Goal: Information Seeking & Learning: Learn about a topic

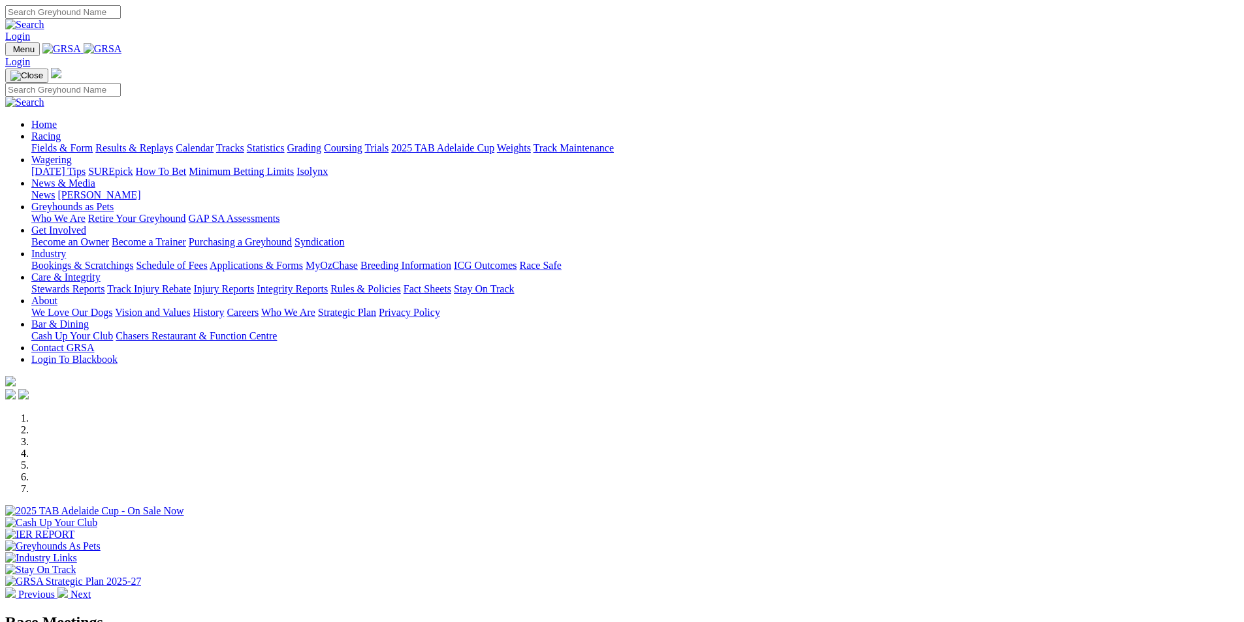
scroll to position [196, 0]
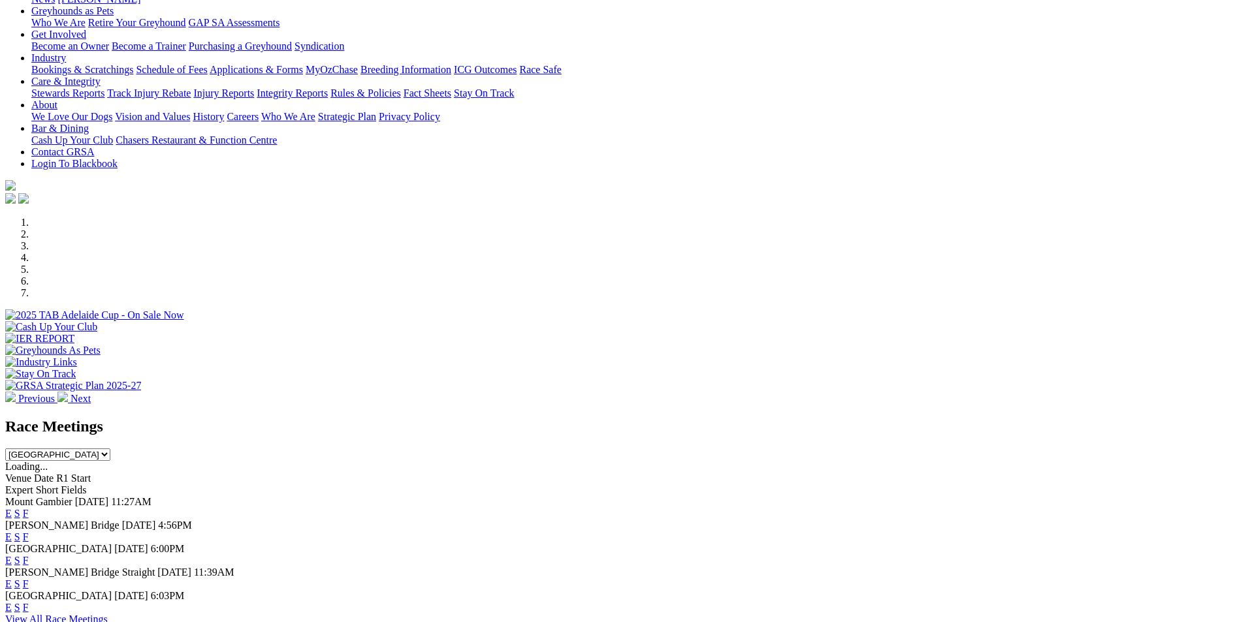
select select "QLD"
click at [110, 449] on select "South Australia New South Wales Northern Territory Queensland Tasmania Victoria…" at bounding box center [57, 455] width 105 height 12
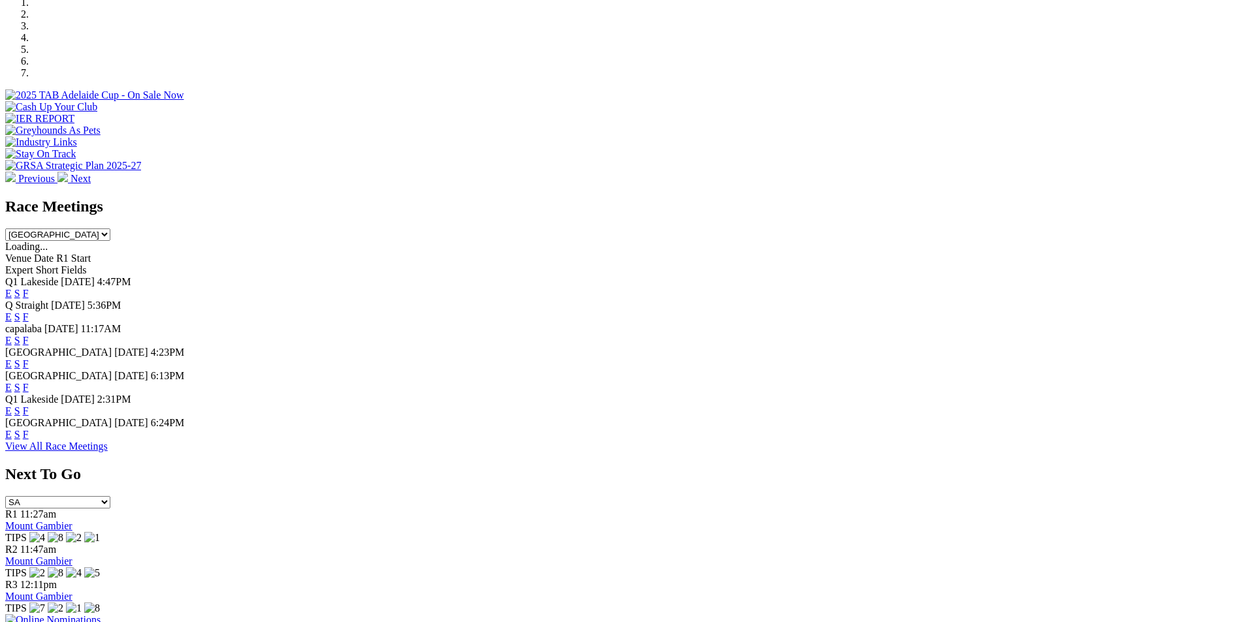
scroll to position [261, 0]
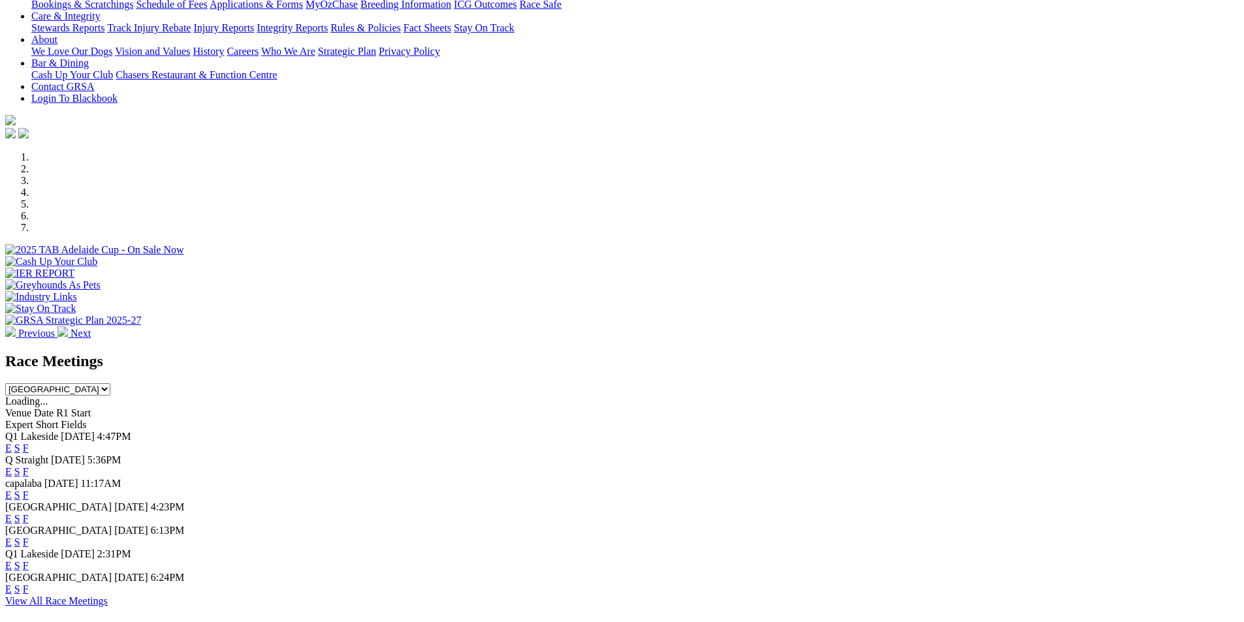
click at [29, 443] on link "F" at bounding box center [26, 448] width 6 height 11
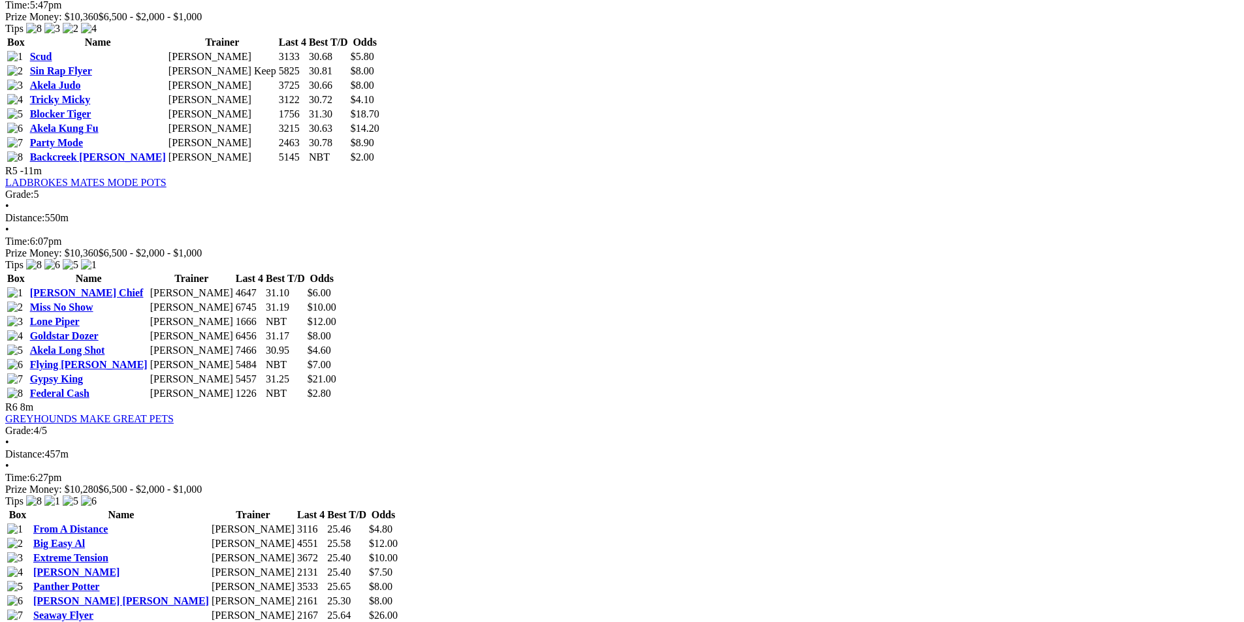
scroll to position [1306, 0]
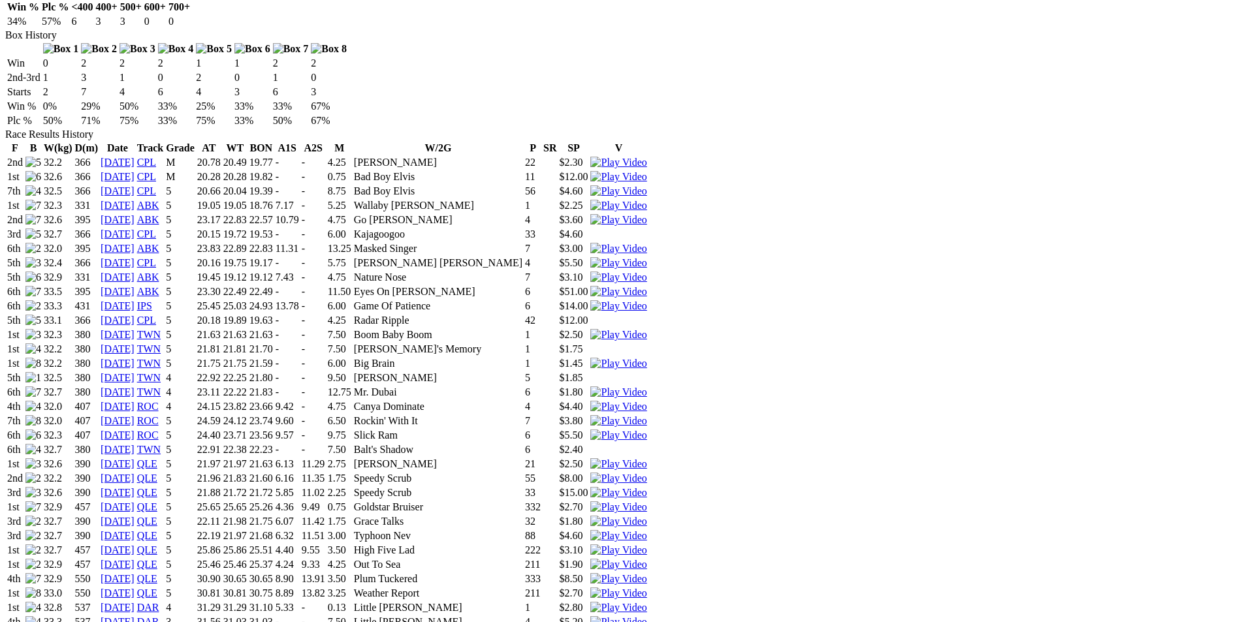
scroll to position [849, 0]
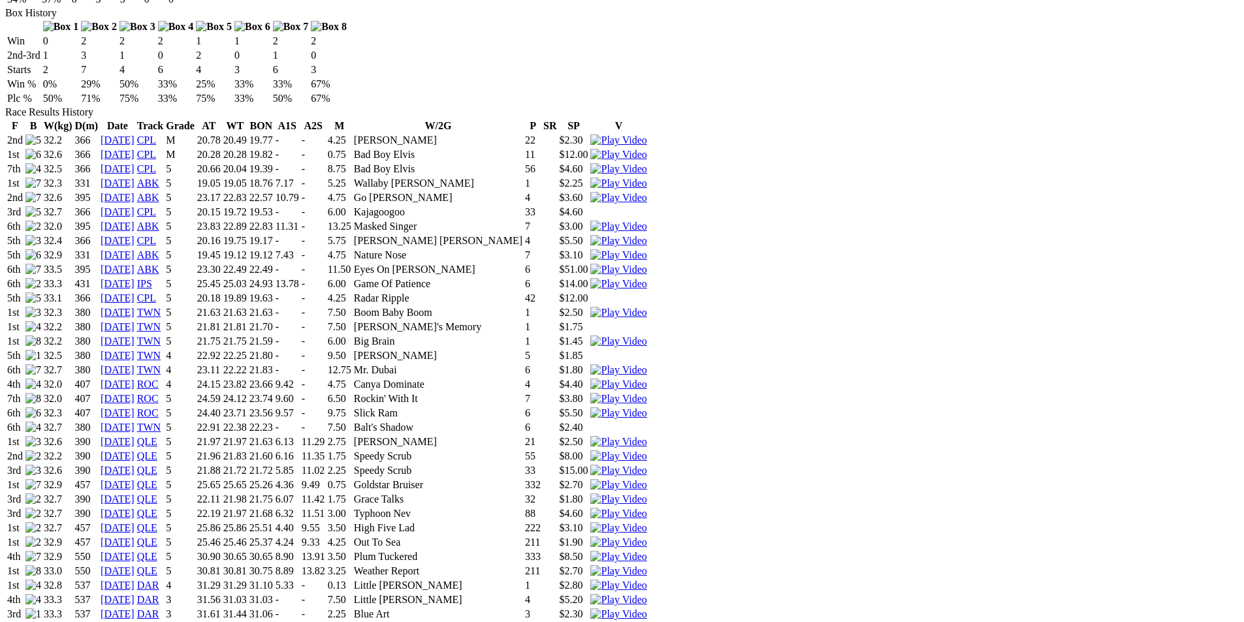
click at [647, 622] on img at bounding box center [618, 629] width 56 height 12
click at [647, 566] on img at bounding box center [618, 572] width 56 height 12
click at [647, 551] on img at bounding box center [618, 557] width 56 height 12
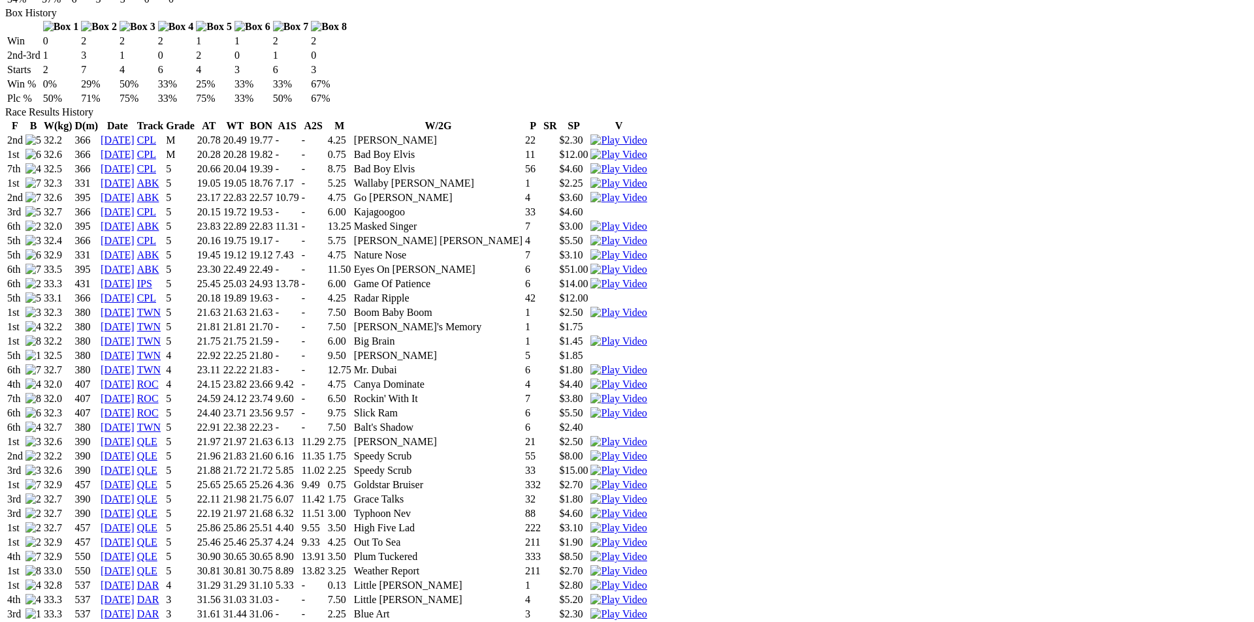
click at [647, 537] on img at bounding box center [618, 543] width 56 height 12
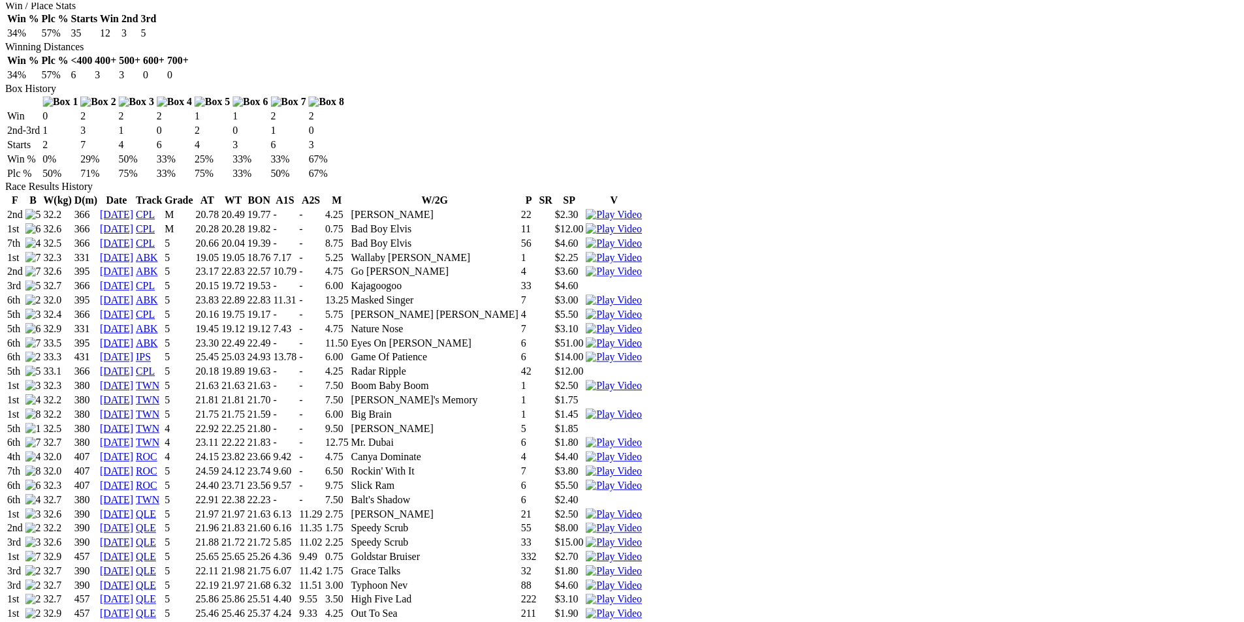
scroll to position [784, 0]
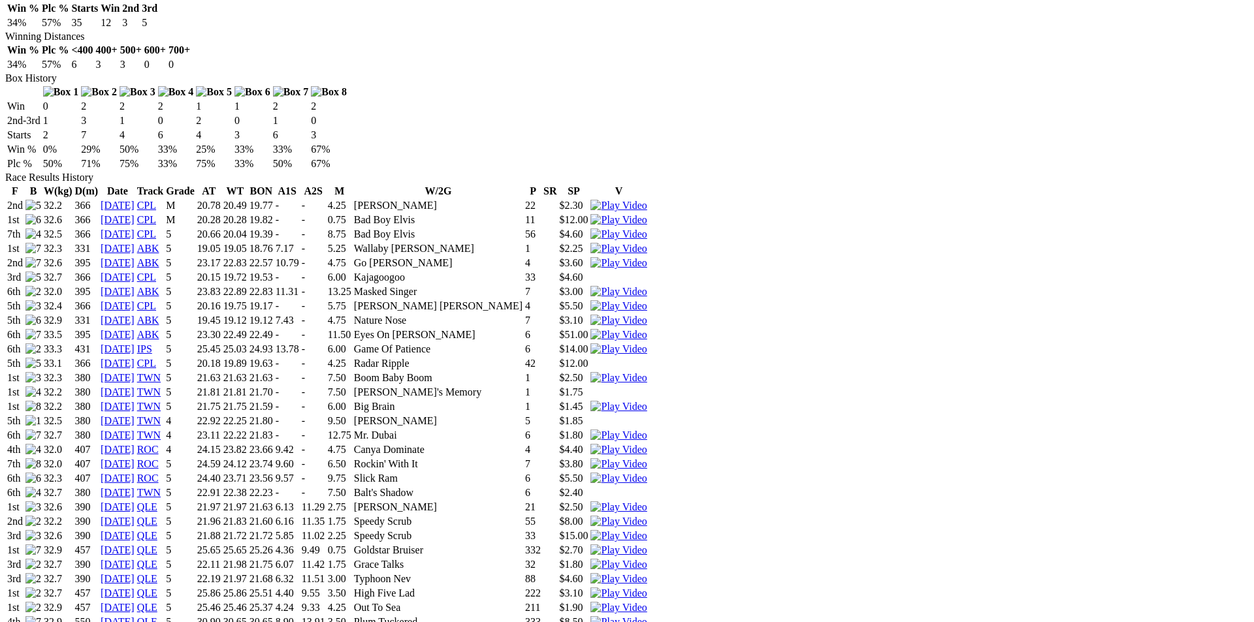
click at [647, 588] on img at bounding box center [618, 594] width 56 height 12
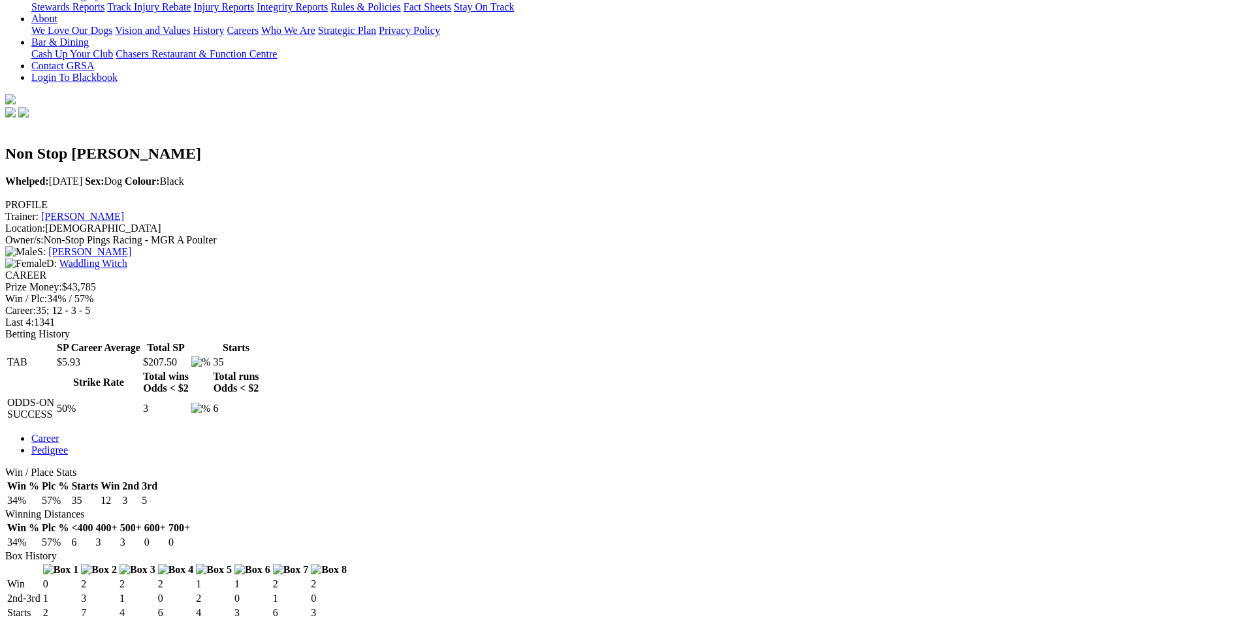
scroll to position [131, 0]
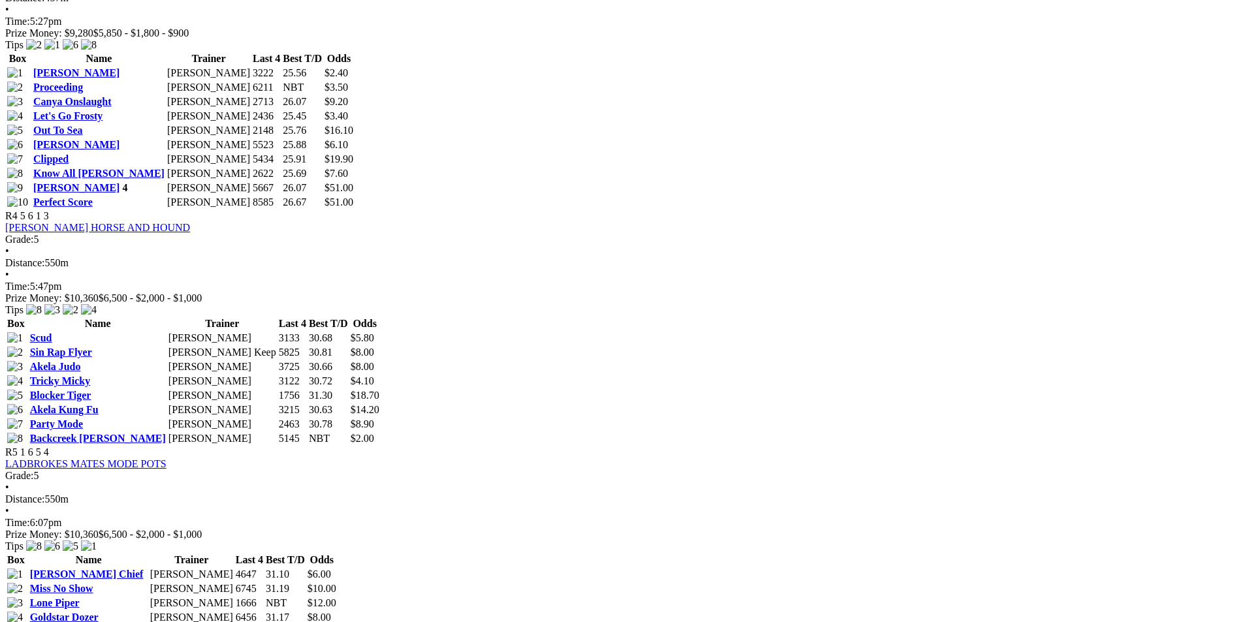
scroll to position [1241, 0]
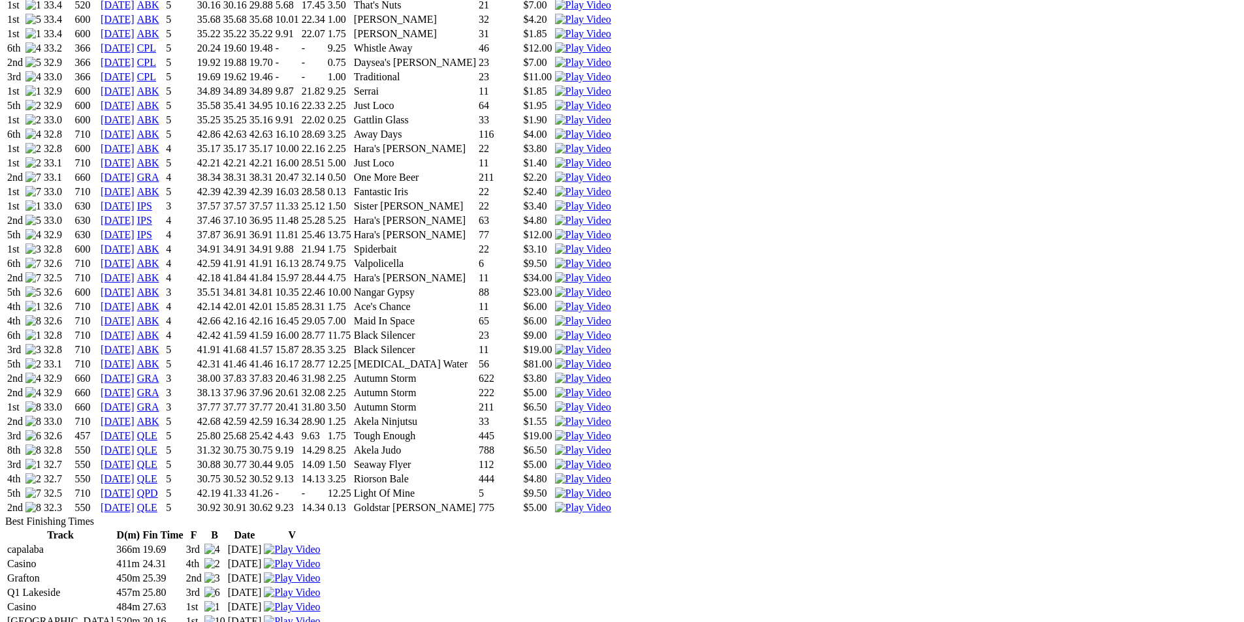
scroll to position [1502, 0]
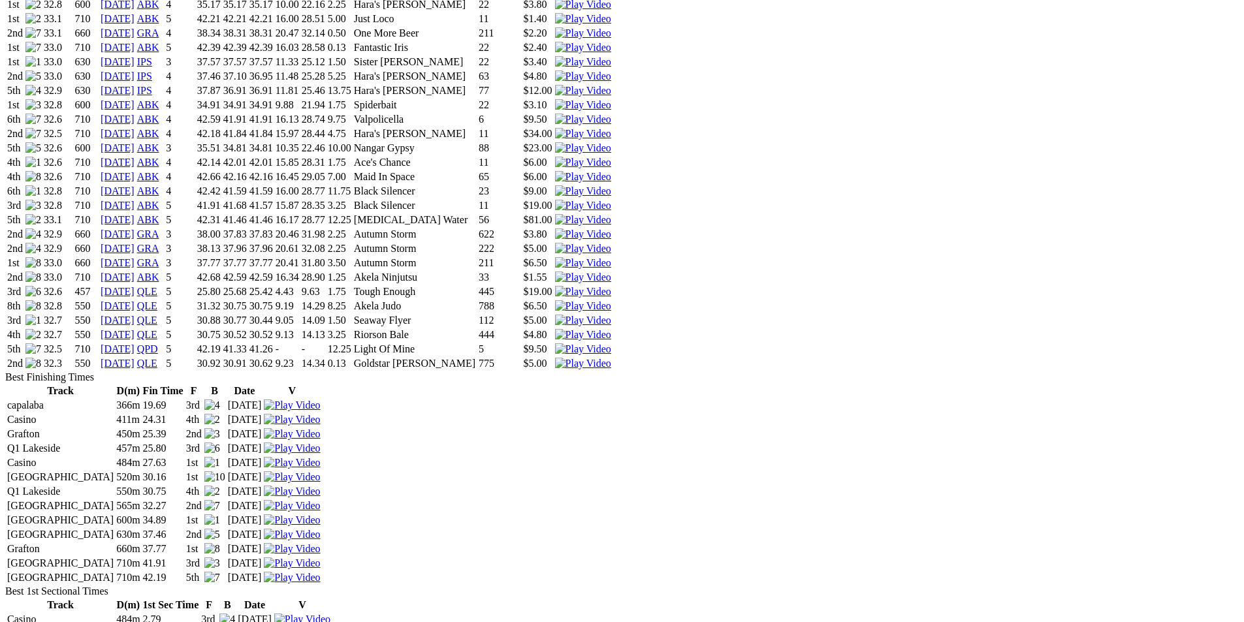
click at [611, 358] on img at bounding box center [583, 364] width 56 height 12
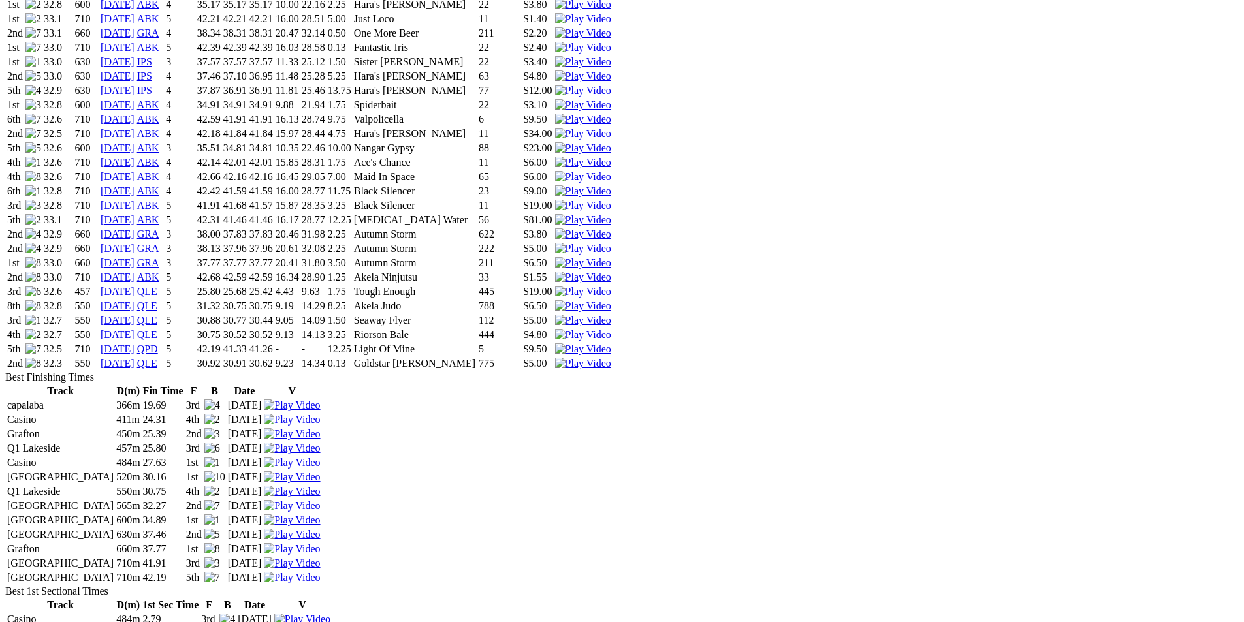
click at [611, 344] on img at bounding box center [583, 350] width 56 height 12
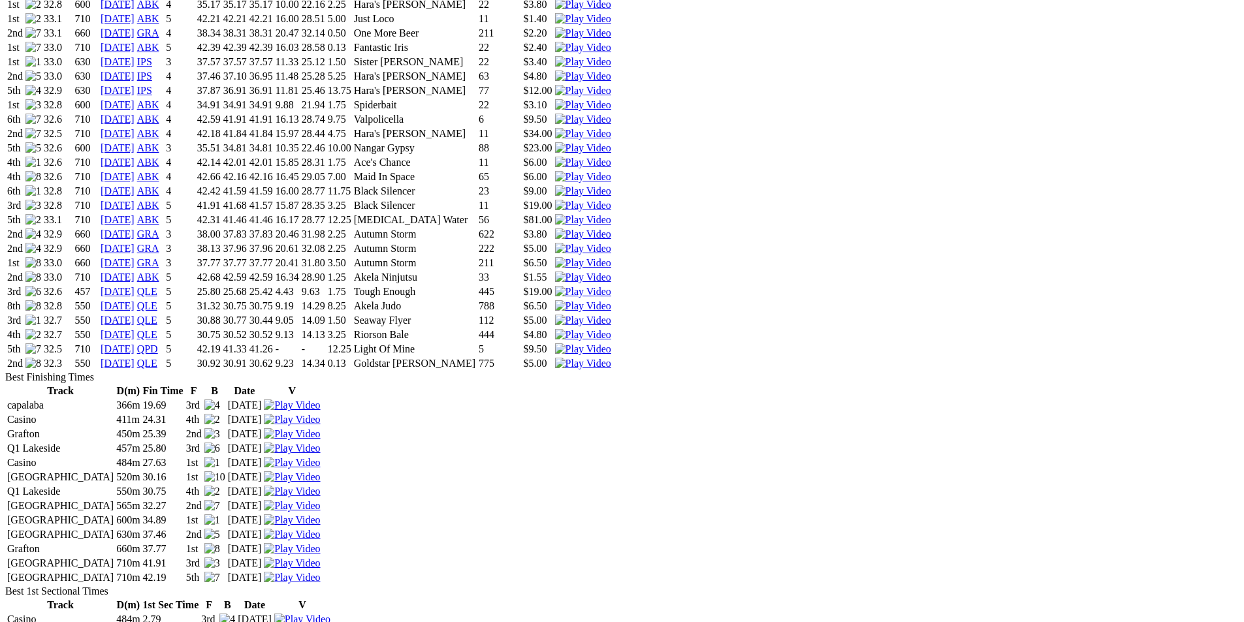
click at [611, 329] on img at bounding box center [583, 335] width 56 height 12
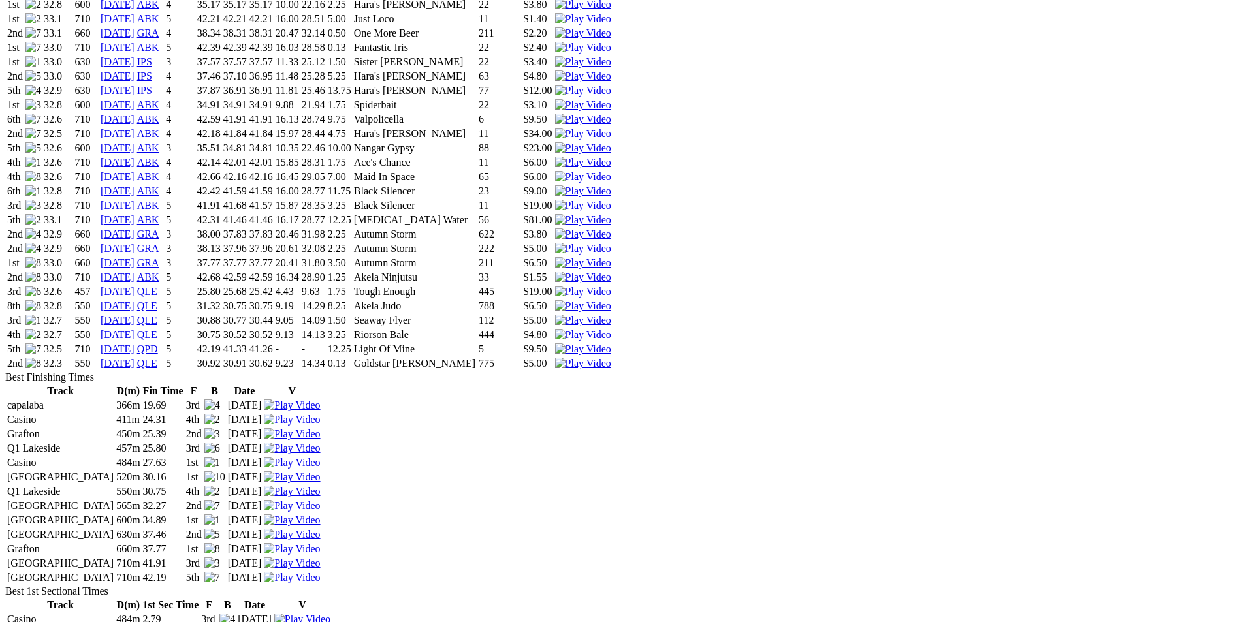
click at [611, 315] on img at bounding box center [583, 321] width 56 height 12
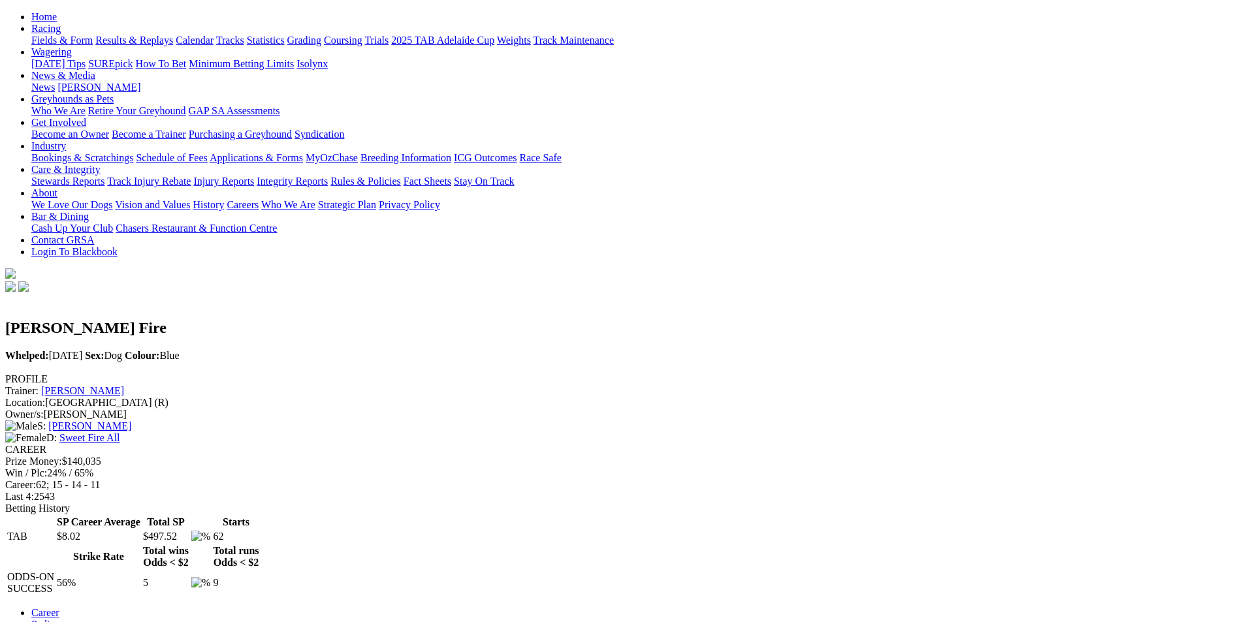
scroll to position [131, 0]
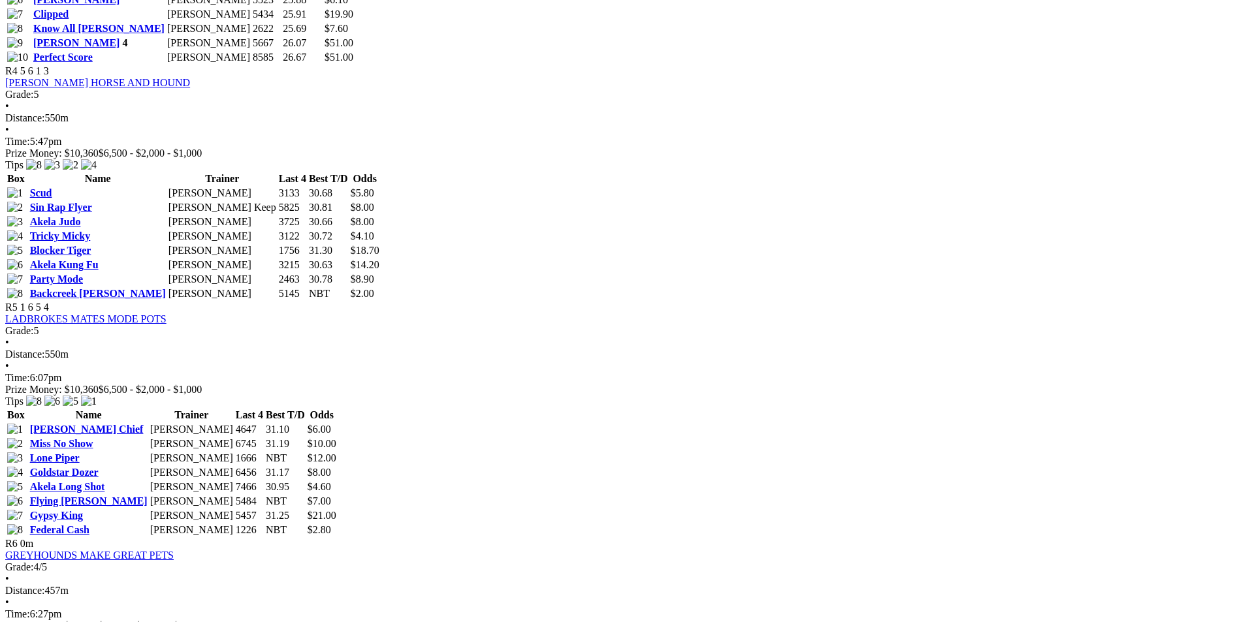
scroll to position [1372, 0]
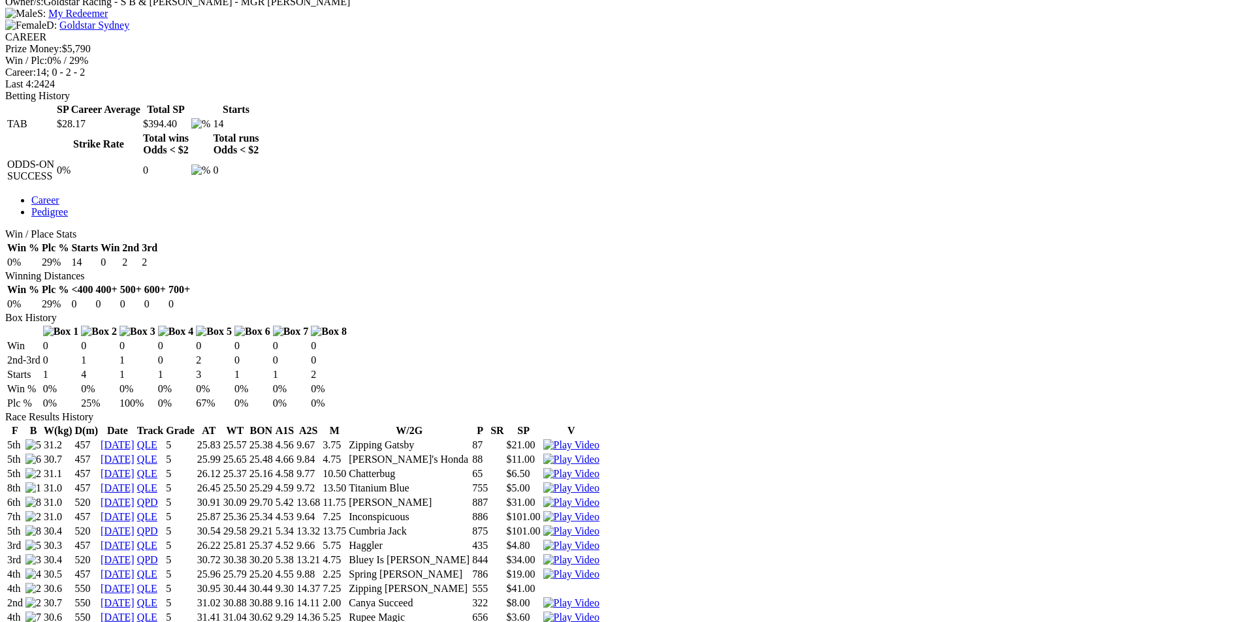
scroll to position [523, 0]
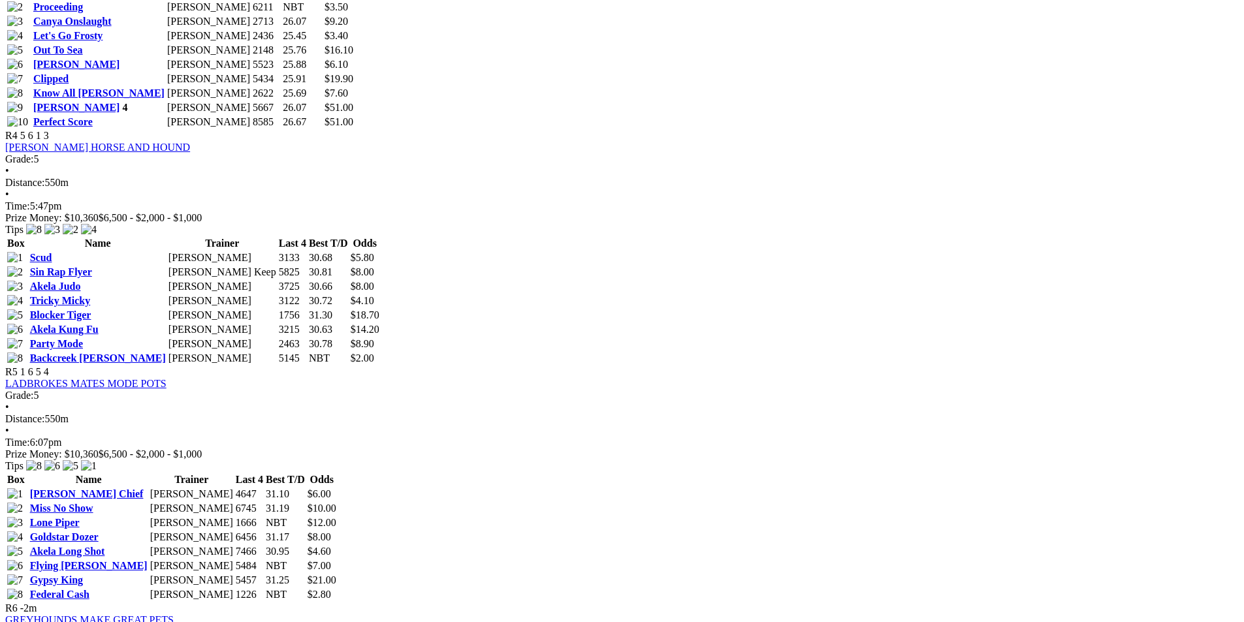
scroll to position [1306, 0]
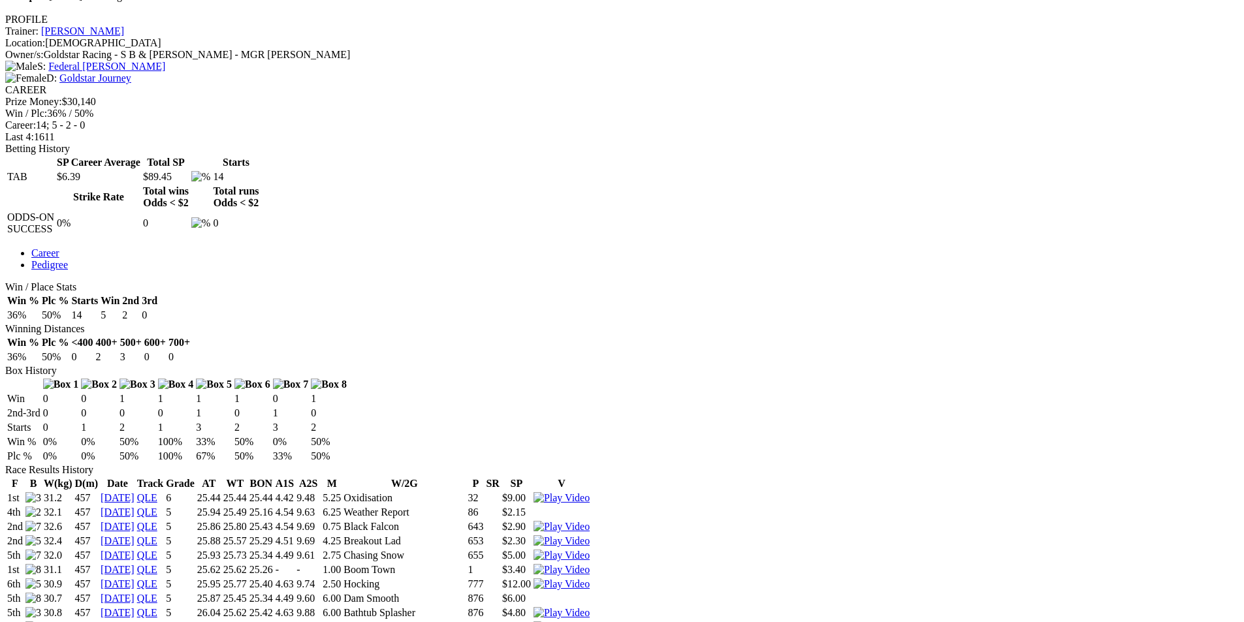
scroll to position [523, 0]
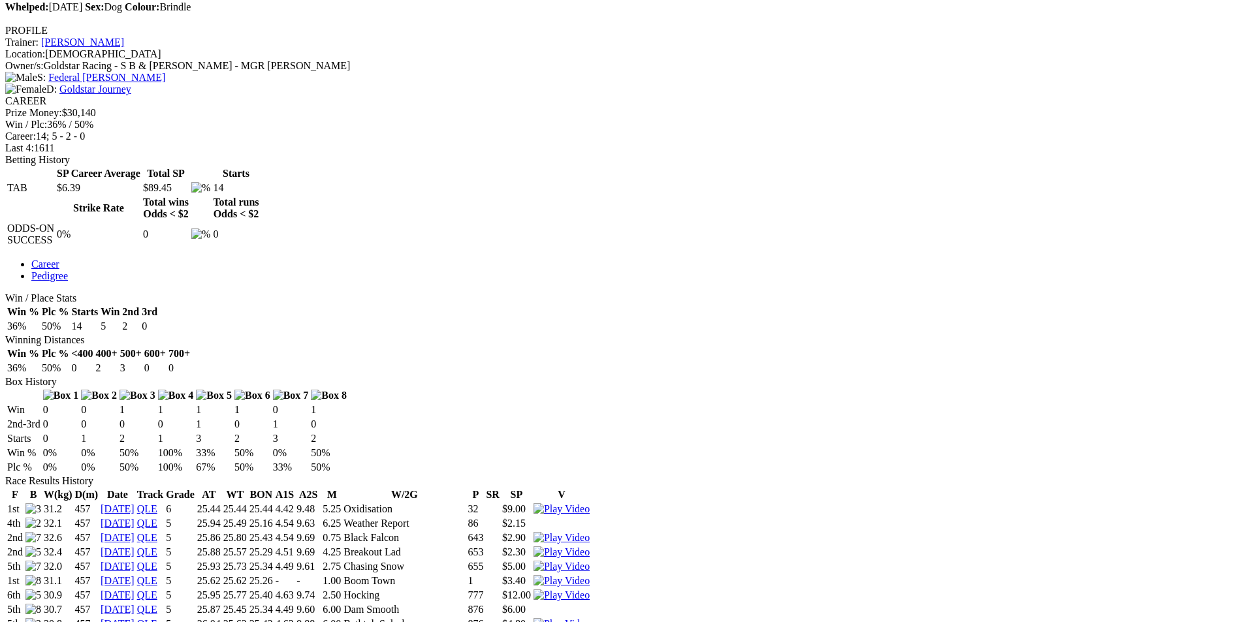
scroll to position [457, 0]
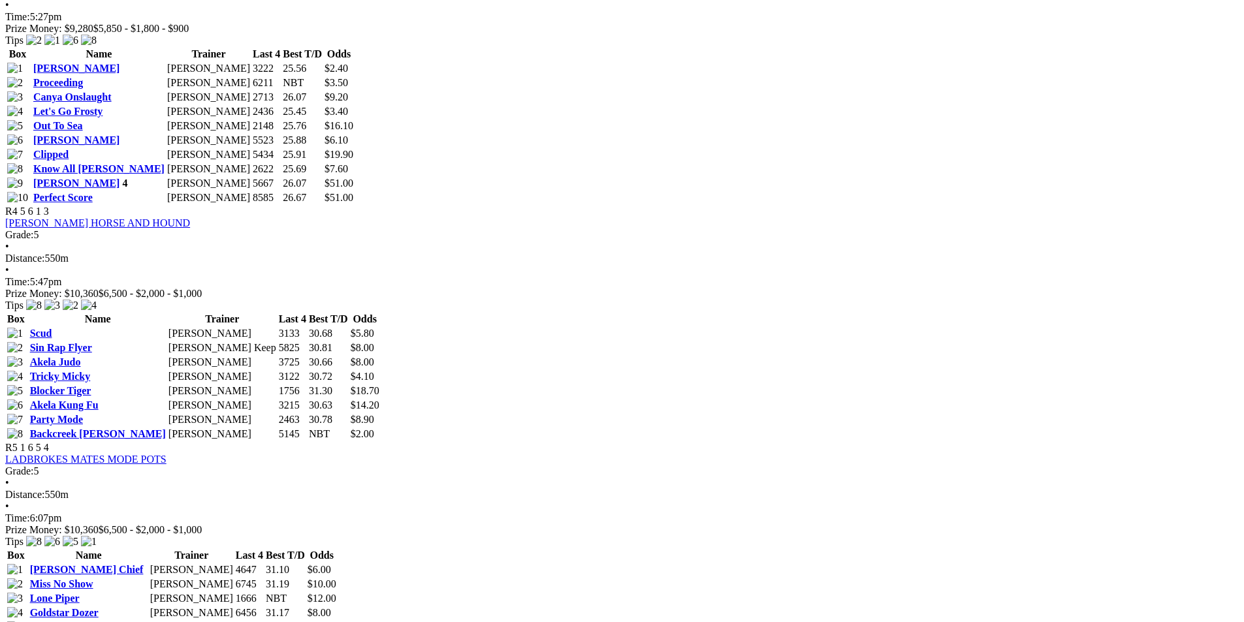
scroll to position [1306, 0]
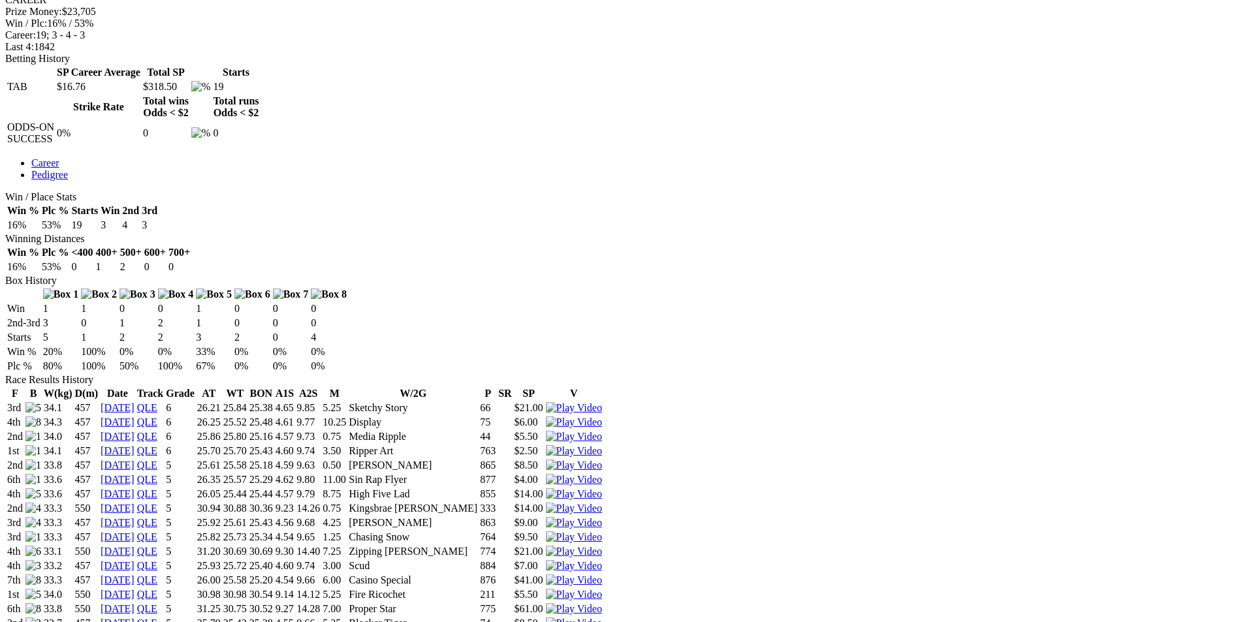
scroll to position [653, 0]
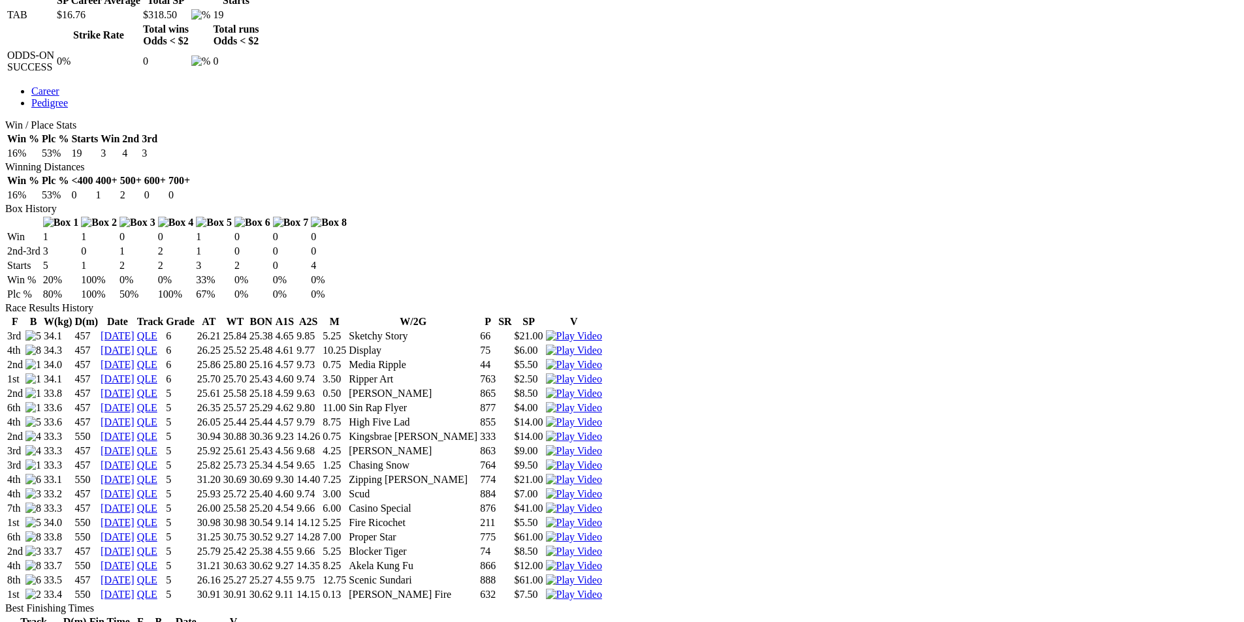
click at [602, 589] on img at bounding box center [574, 595] width 56 height 12
click at [602, 560] on img at bounding box center [574, 566] width 56 height 12
click at [602, 517] on img at bounding box center [574, 523] width 56 height 12
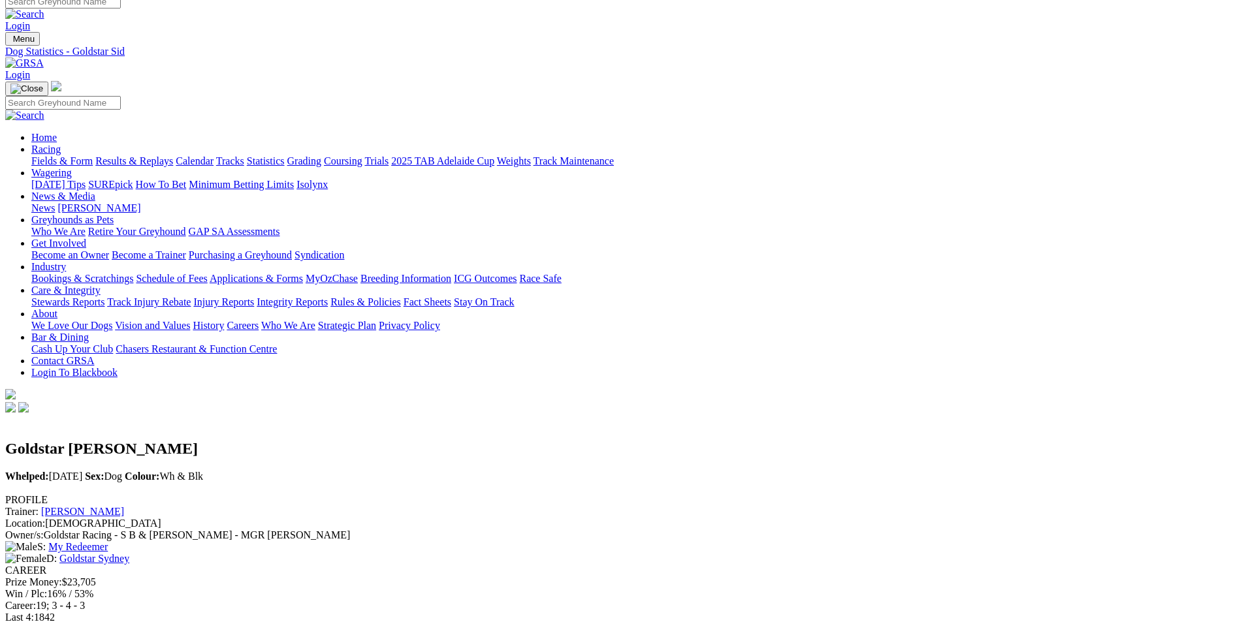
scroll to position [0, 0]
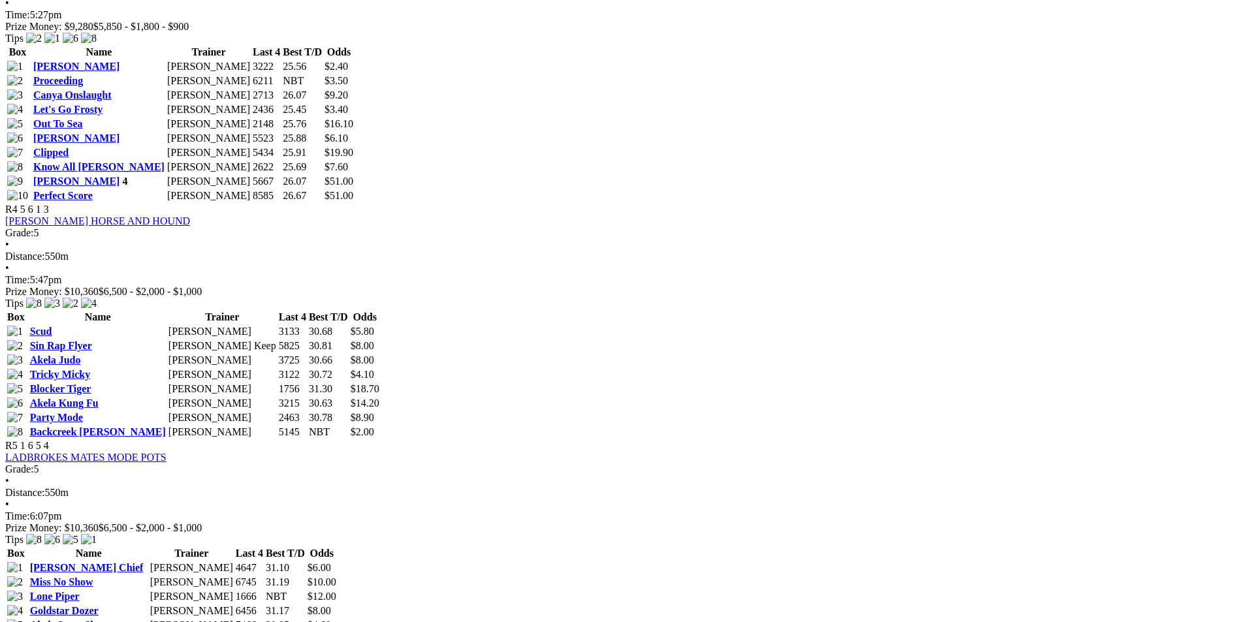
scroll to position [1241, 0]
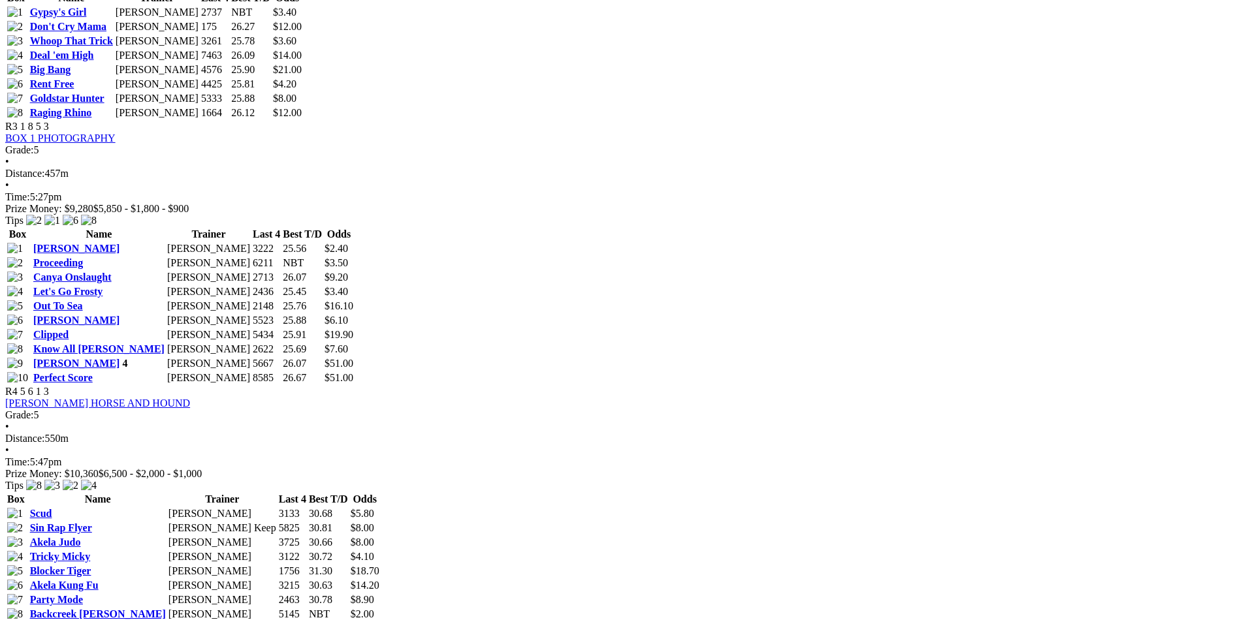
scroll to position [1176, 0]
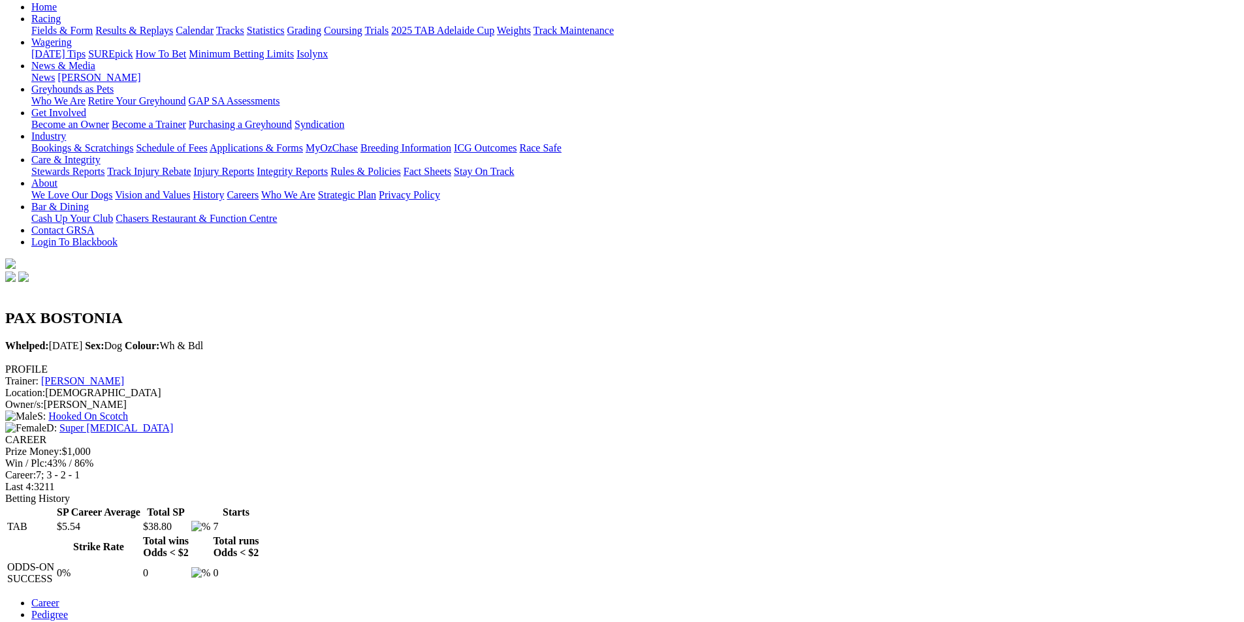
scroll to position [65, 0]
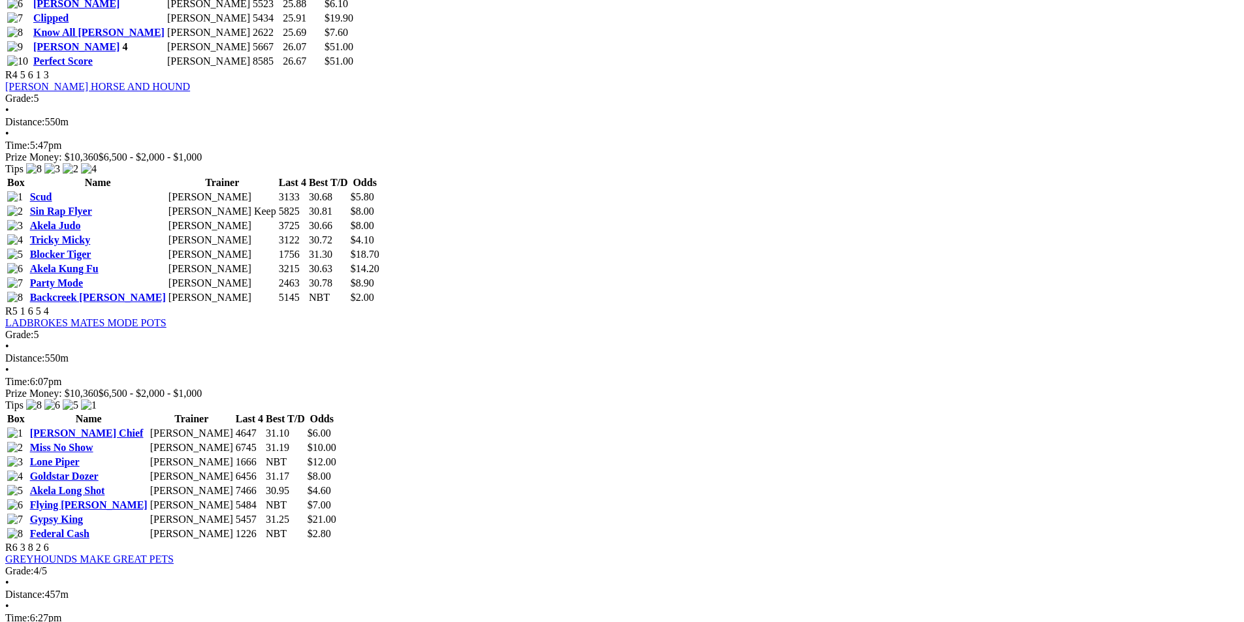
scroll to position [1437, 0]
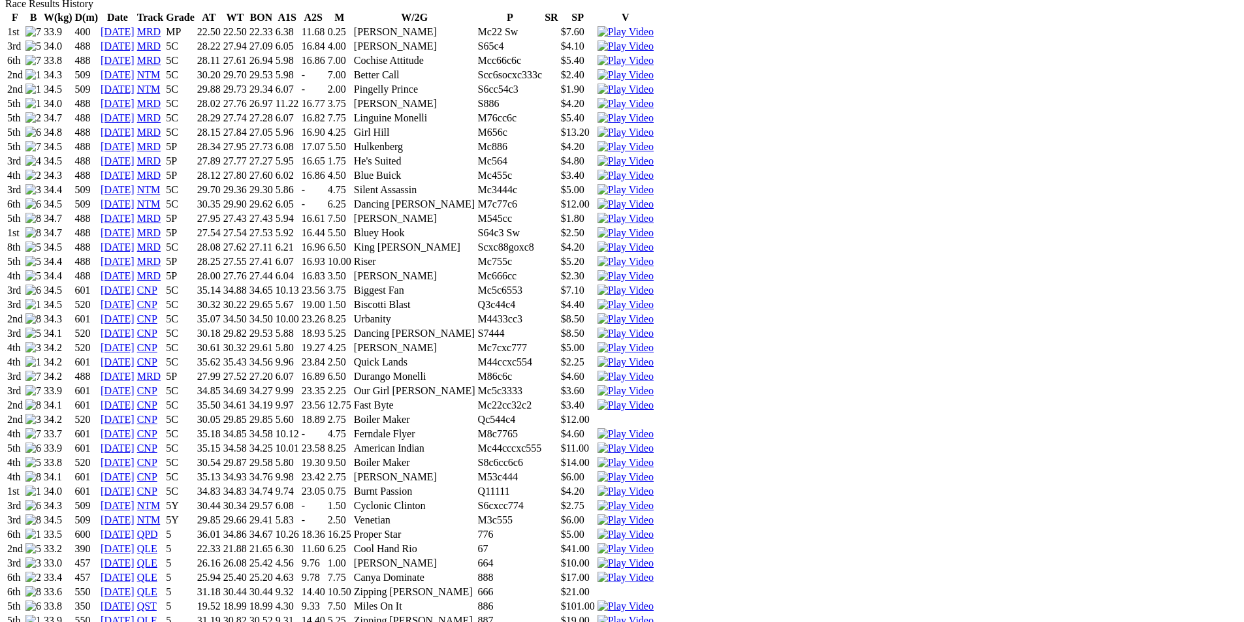
scroll to position [1045, 0]
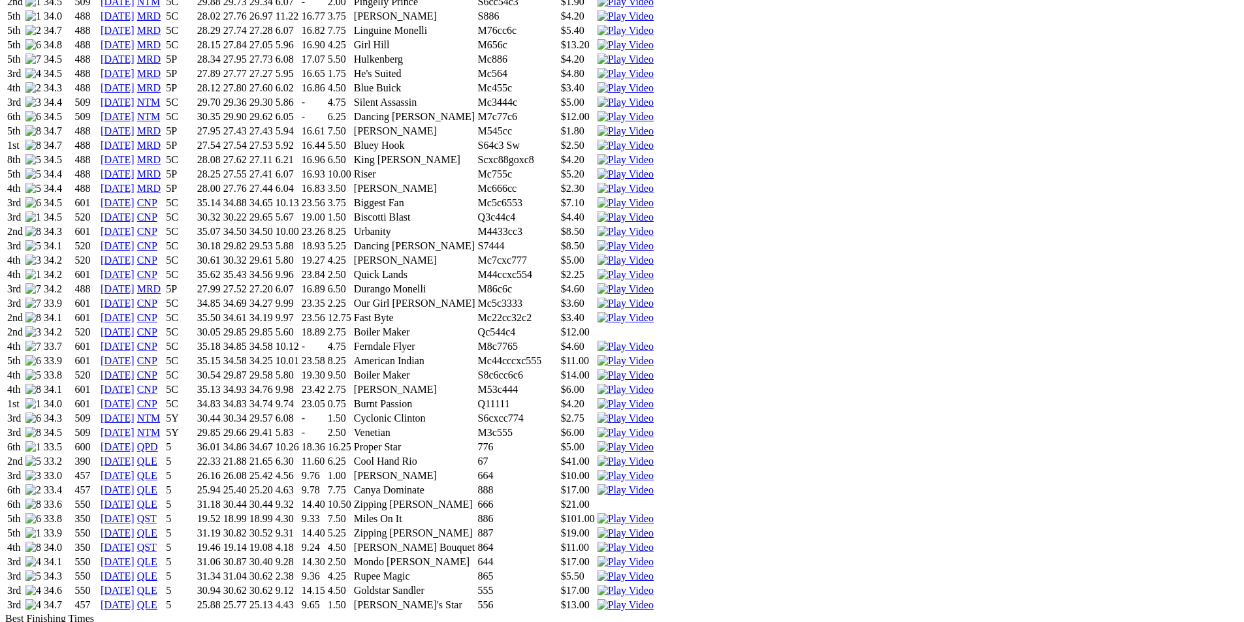
click at [654, 585] on img at bounding box center [626, 591] width 56 height 12
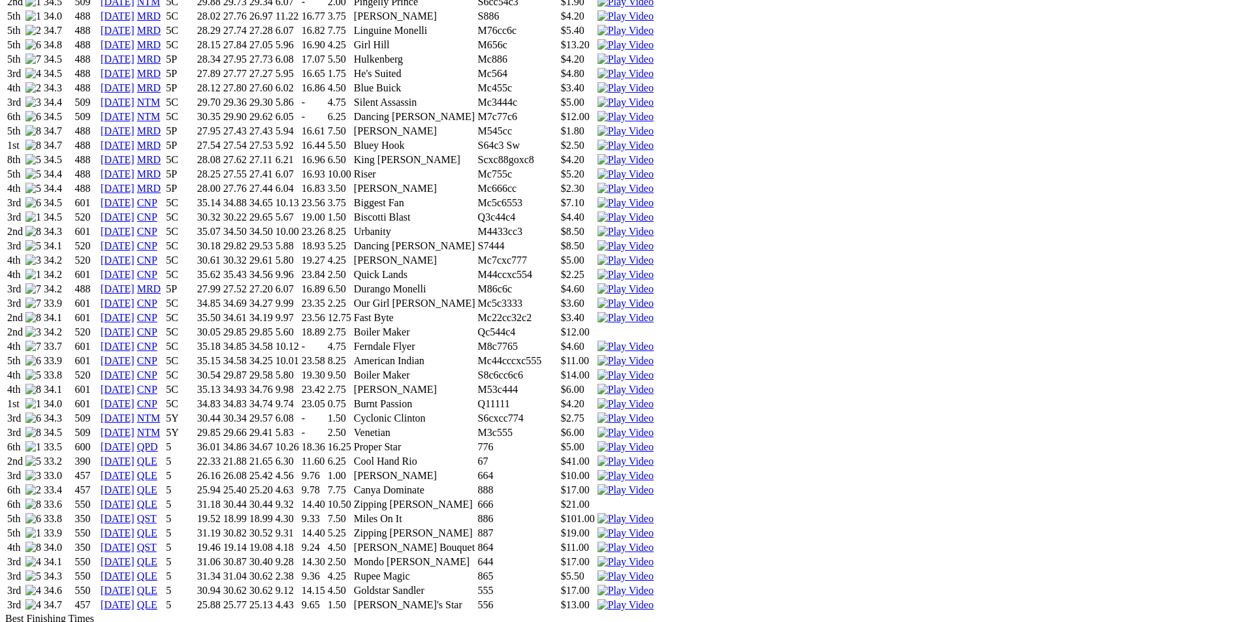
click at [654, 600] on img at bounding box center [626, 606] width 56 height 12
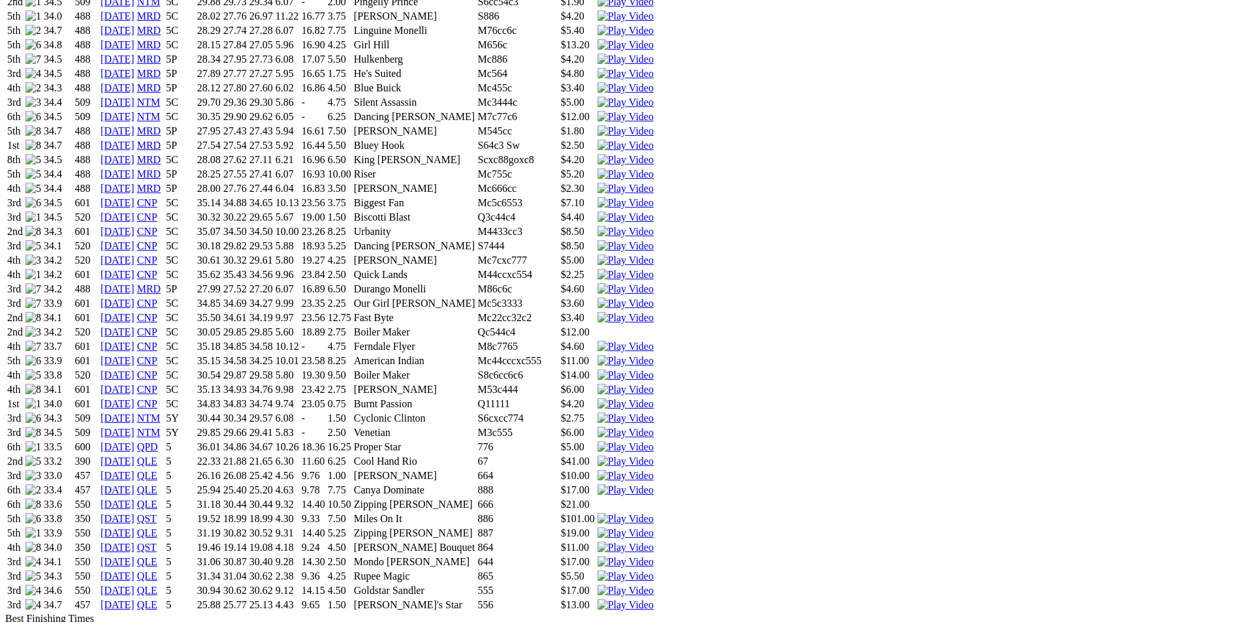
click at [654, 556] on img at bounding box center [626, 562] width 56 height 12
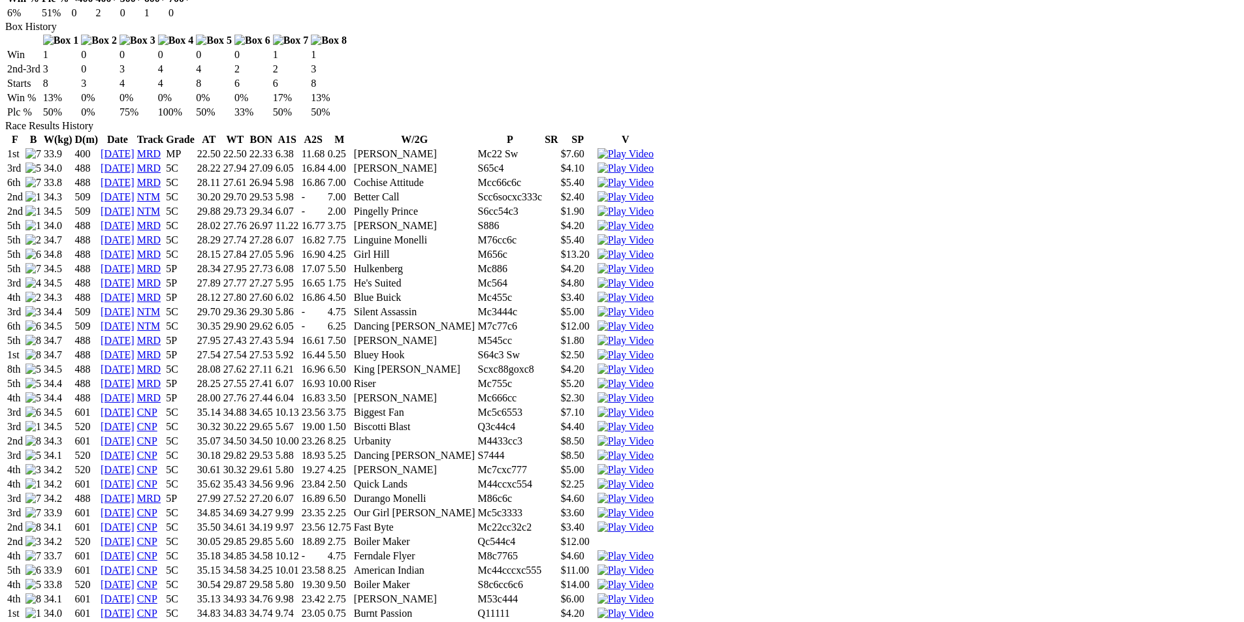
scroll to position [588, 0]
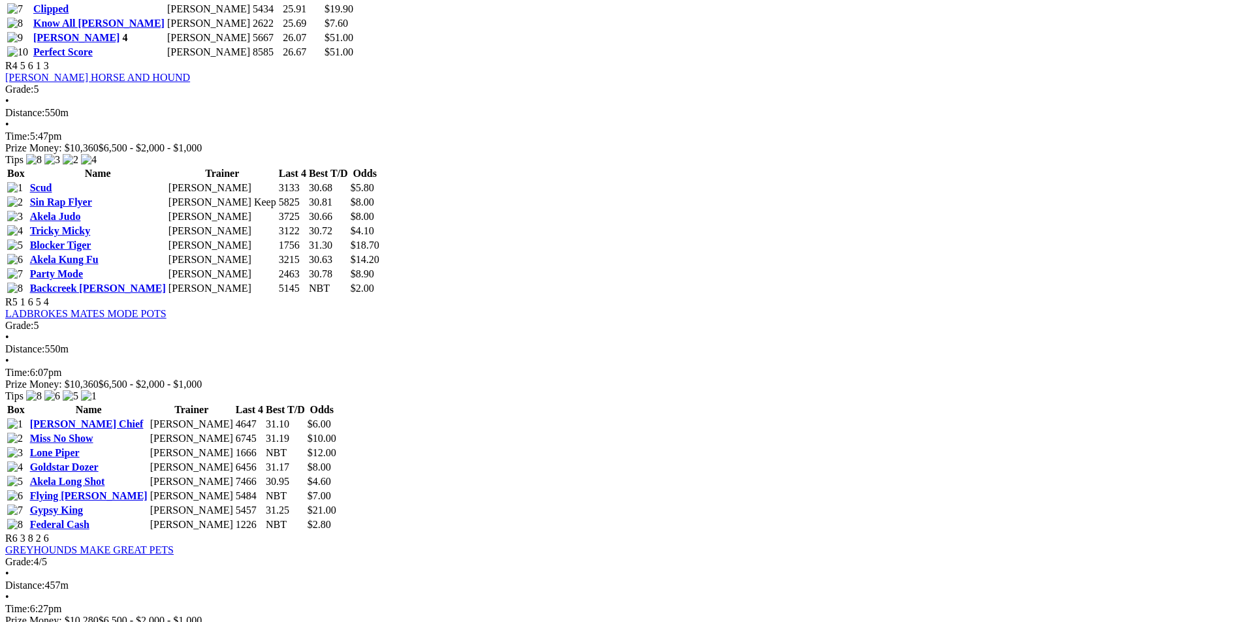
scroll to position [1372, 0]
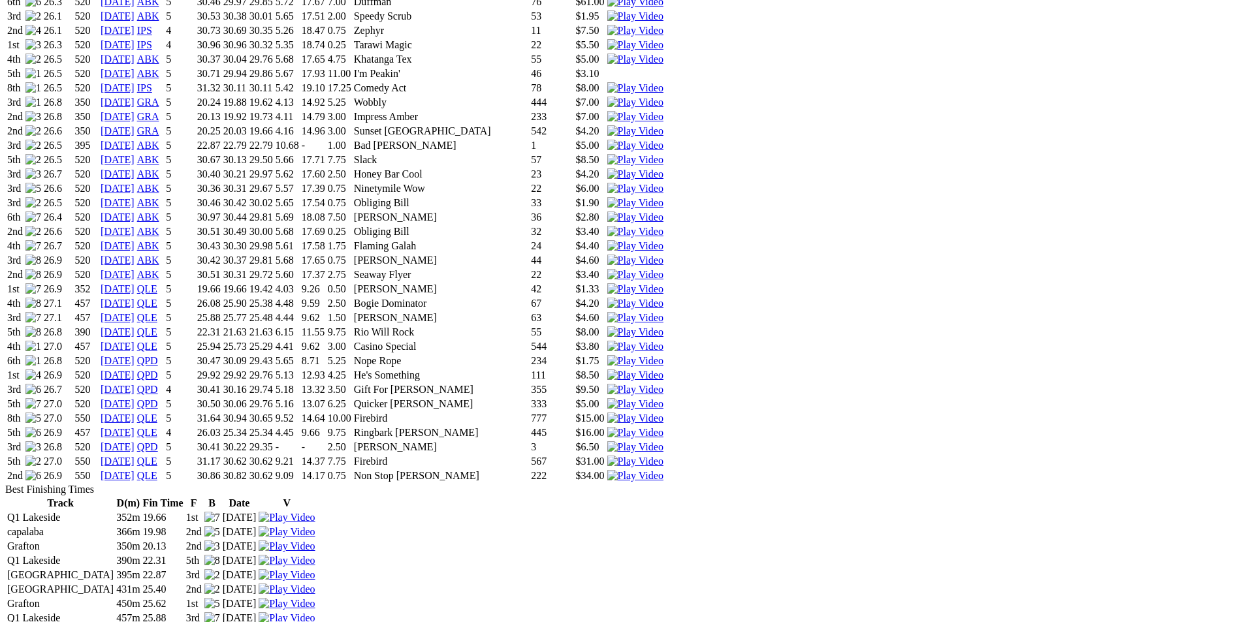
scroll to position [1763, 0]
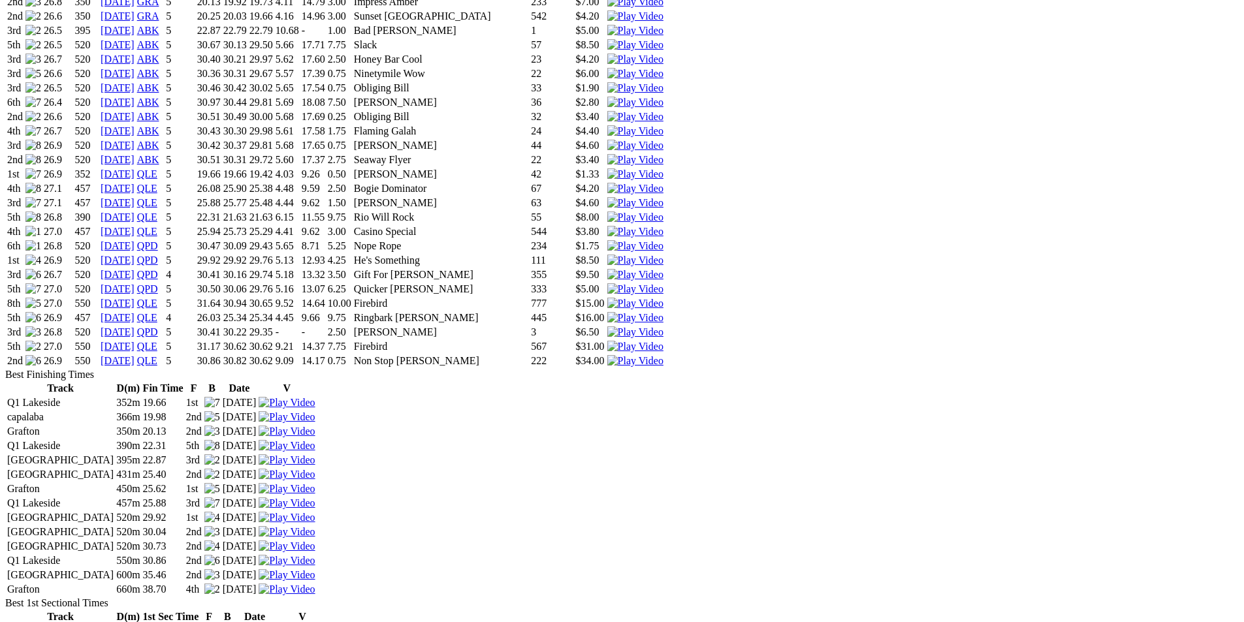
click at [664, 355] on img at bounding box center [635, 361] width 56 height 12
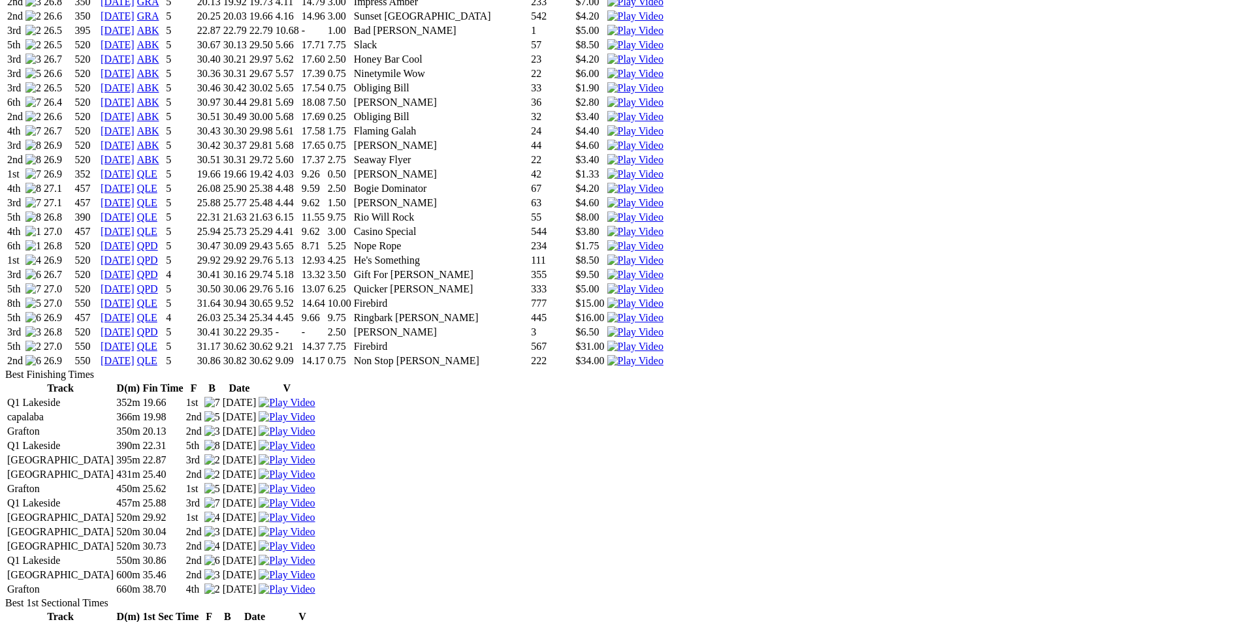
click at [664, 341] on img at bounding box center [635, 347] width 56 height 12
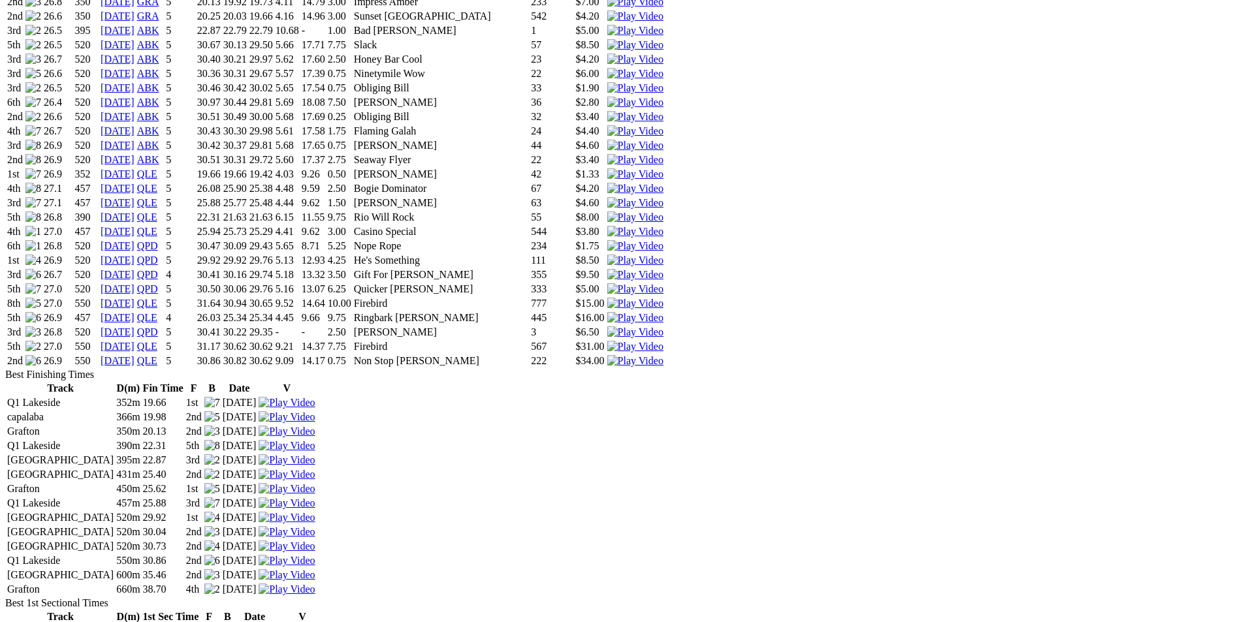
click at [664, 327] on img at bounding box center [635, 333] width 56 height 12
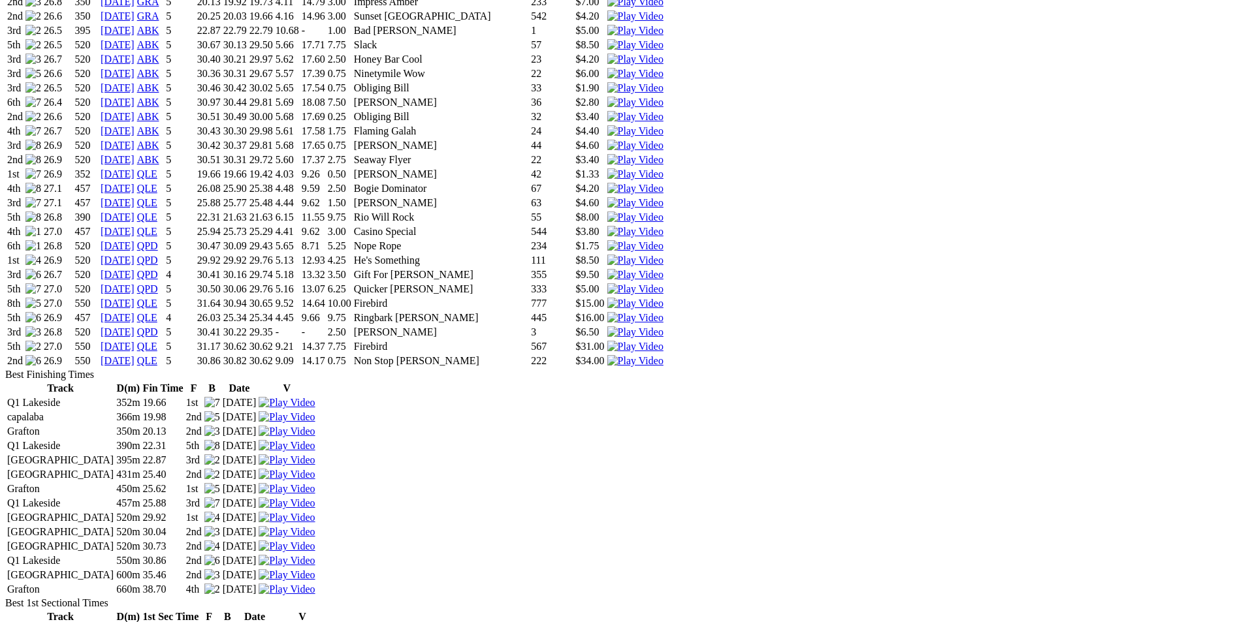
click at [664, 312] on img at bounding box center [635, 318] width 56 height 12
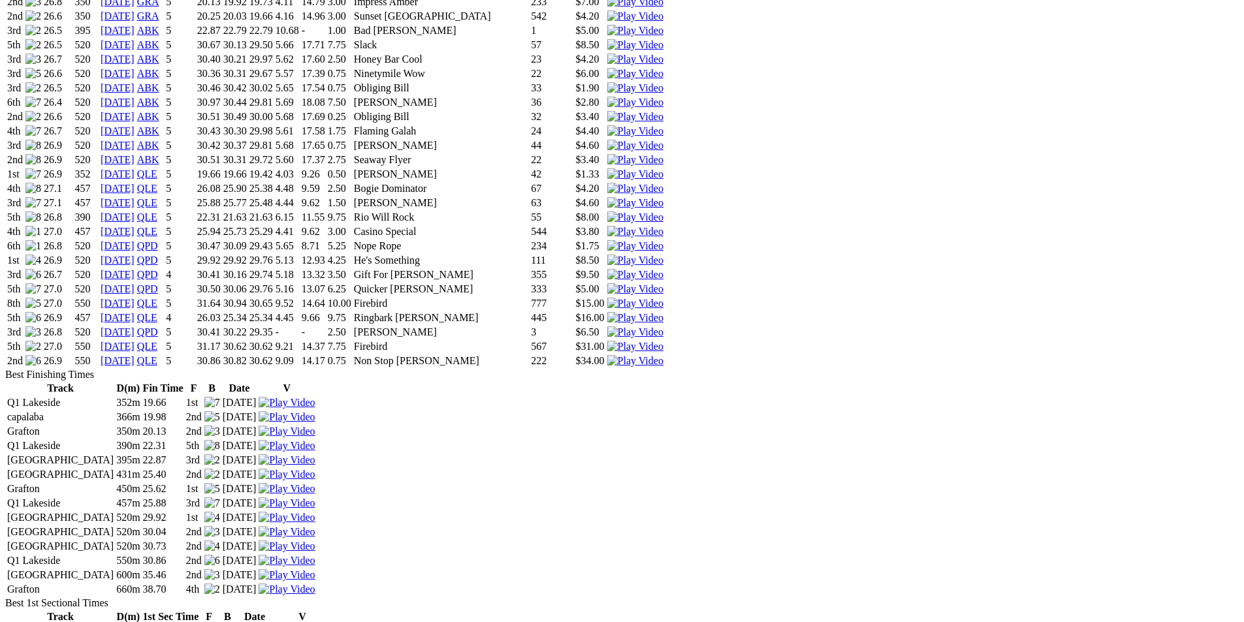
click at [664, 298] on img at bounding box center [635, 304] width 56 height 12
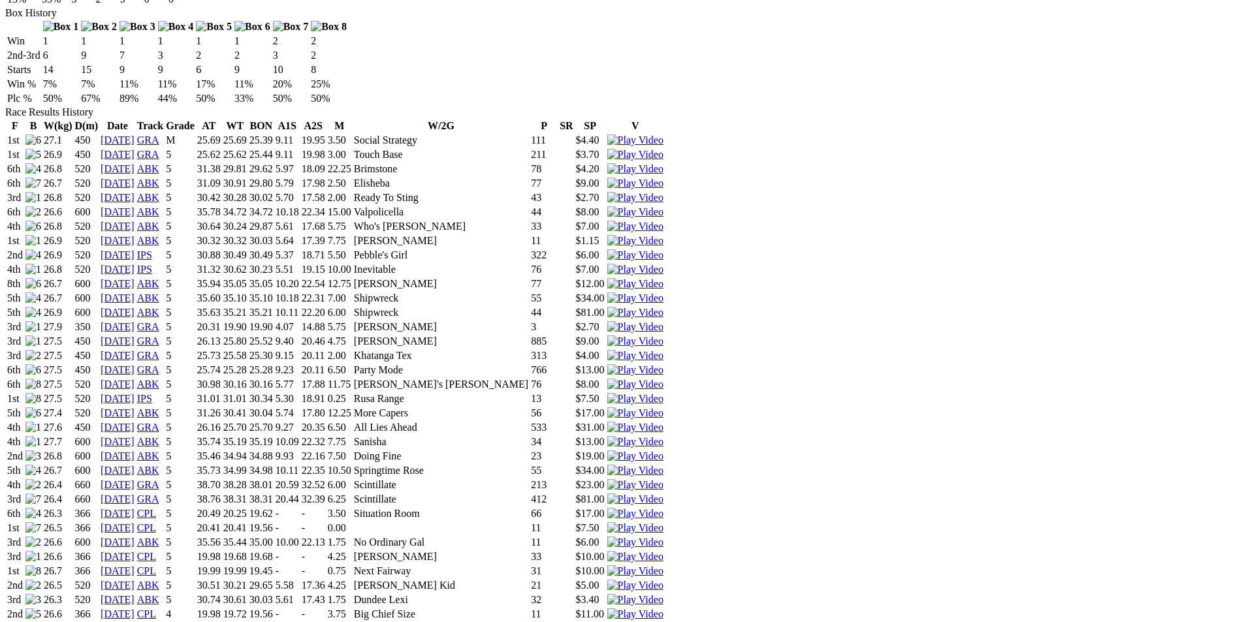
scroll to position [327, 0]
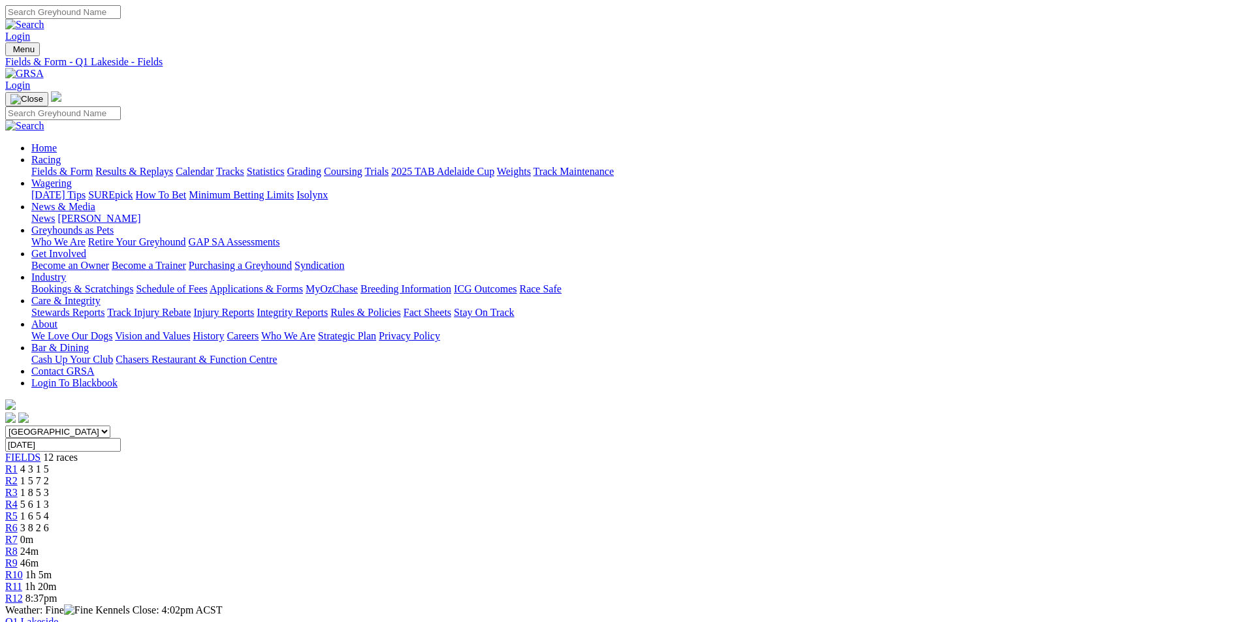
click at [93, 166] on link "Fields & Form" at bounding box center [61, 171] width 61 height 11
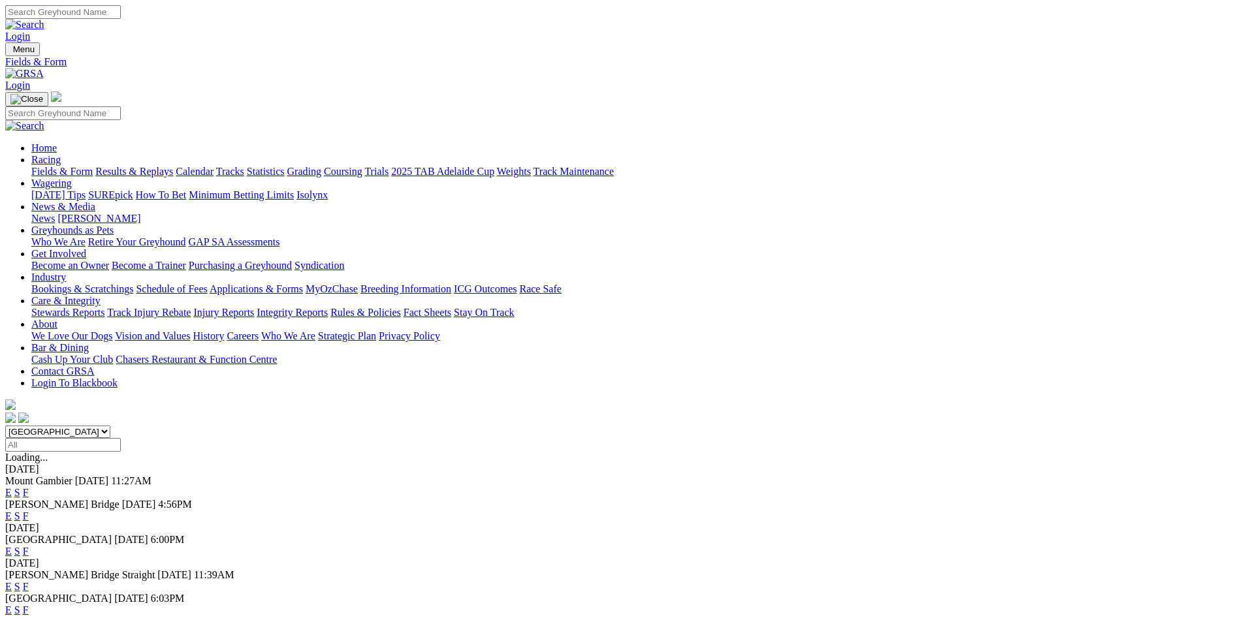
click at [110, 426] on select "South Australia New South Wales Northern Territory Queensland Tasmania Victoria…" at bounding box center [57, 432] width 105 height 12
select select "QLD"
click at [110, 426] on select "South Australia New South Wales Northern Territory Queensland Tasmania Victoria…" at bounding box center [57, 432] width 105 height 12
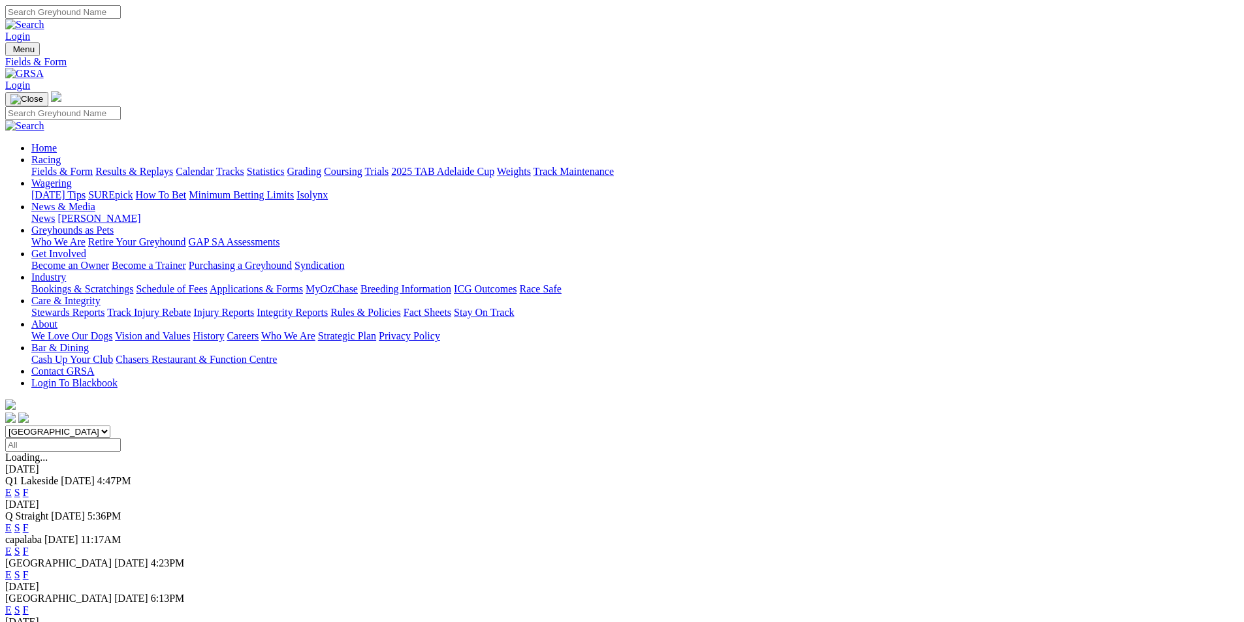
click at [12, 487] on link "E" at bounding box center [8, 492] width 7 height 11
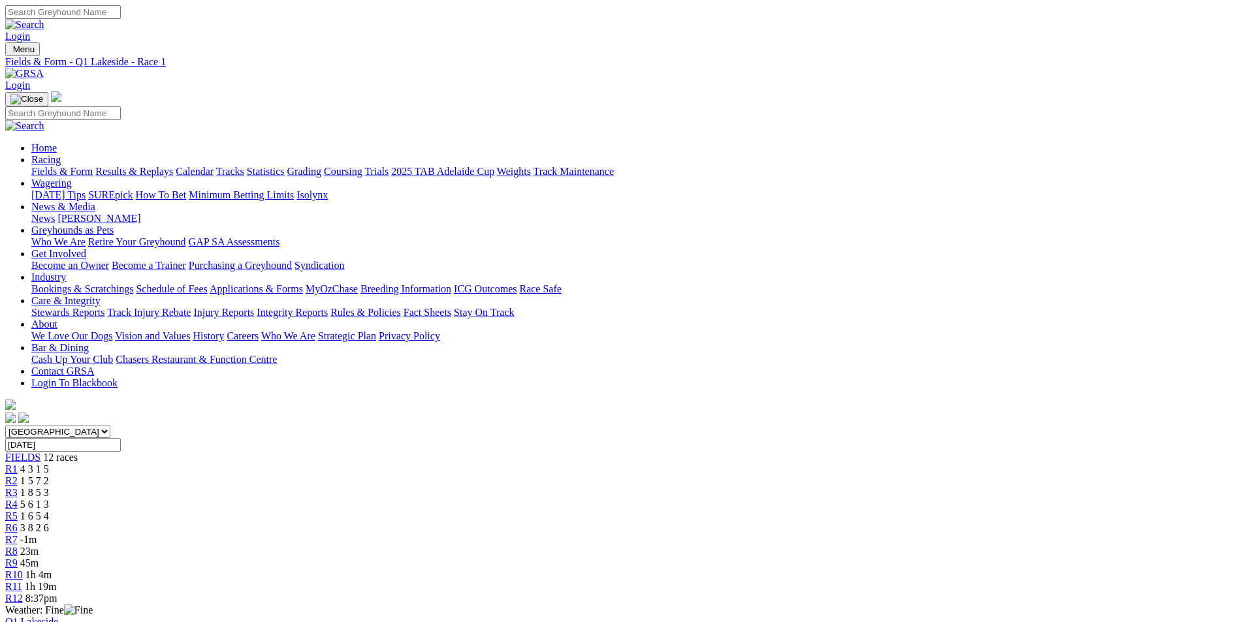
click at [18, 546] on span "R8" at bounding box center [11, 551] width 12 height 11
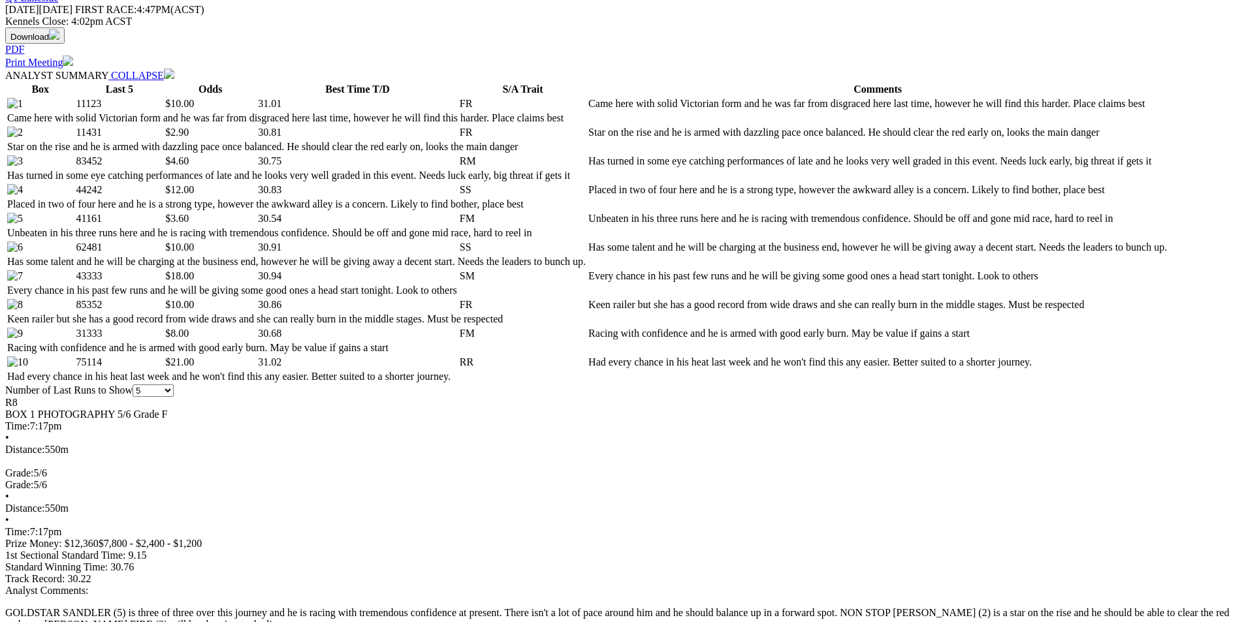
scroll to position [653, 0]
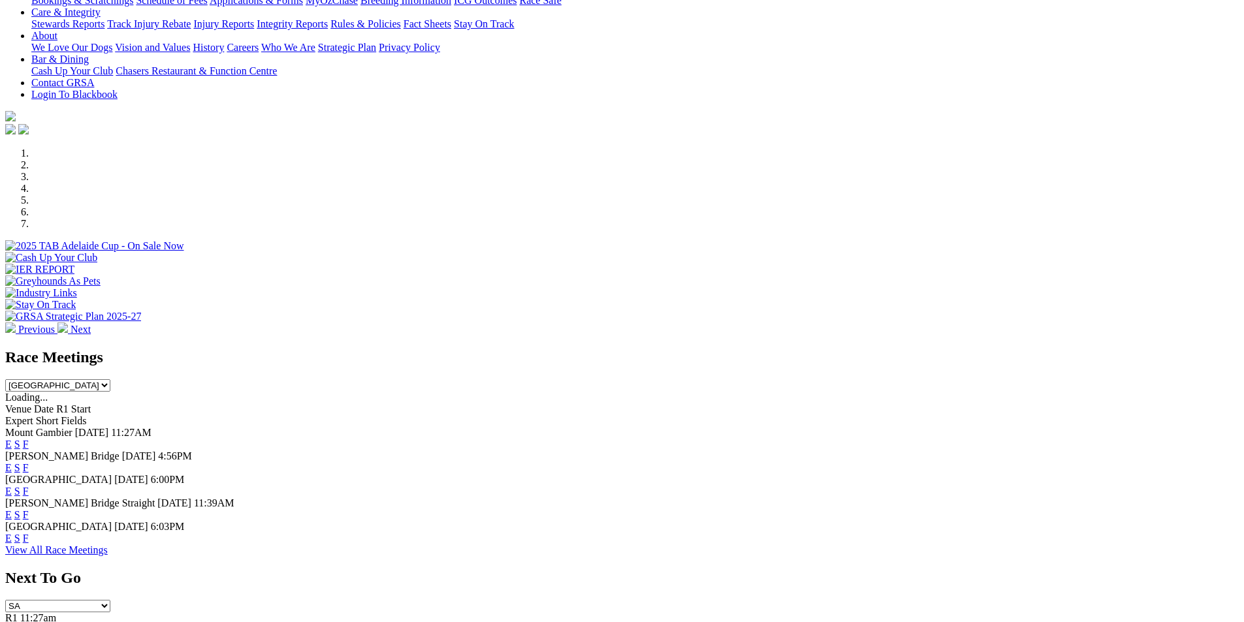
scroll to position [261, 0]
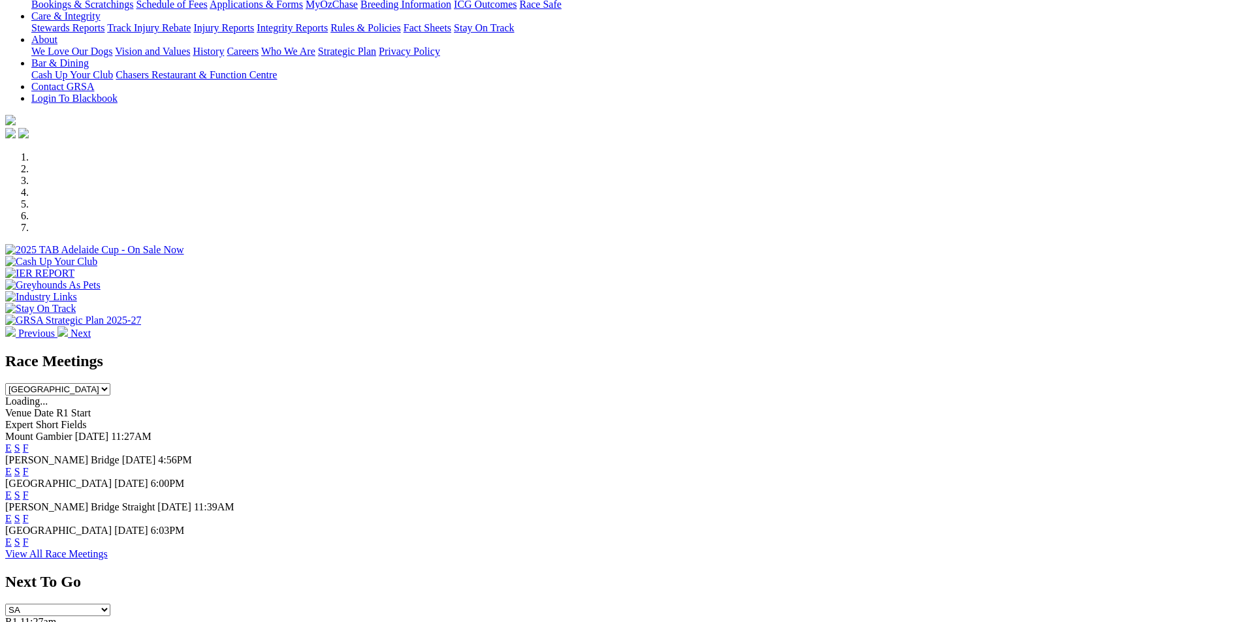
click at [110, 383] on select "South Australia New South Wales Northern Territory Queensland Tasmania Victoria…" at bounding box center [57, 389] width 105 height 12
select select "QLD"
click at [110, 383] on select "South Australia New South Wales Northern Territory Queensland Tasmania Victoria…" at bounding box center [57, 389] width 105 height 12
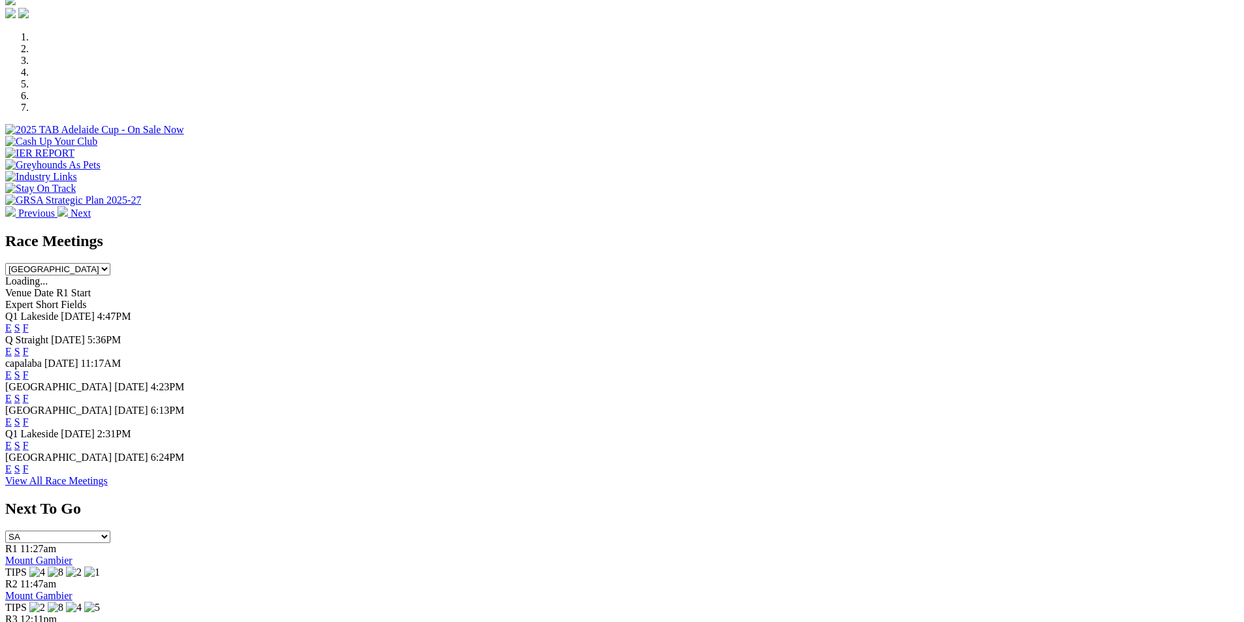
scroll to position [392, 0]
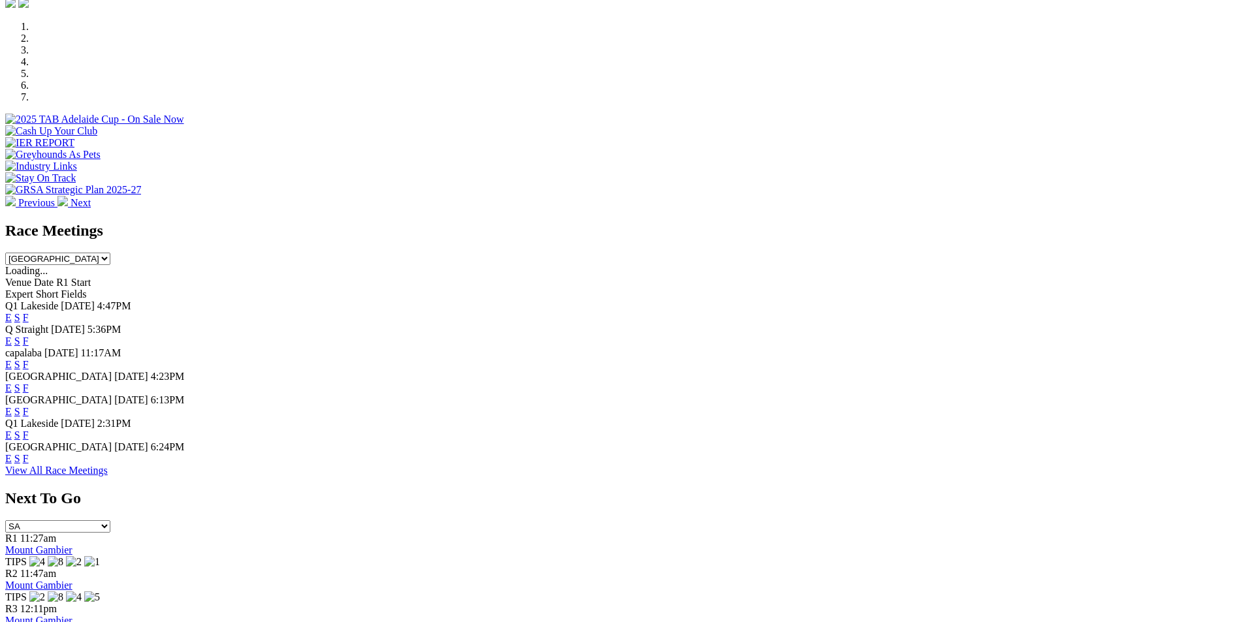
click at [12, 312] on link "E" at bounding box center [8, 317] width 7 height 11
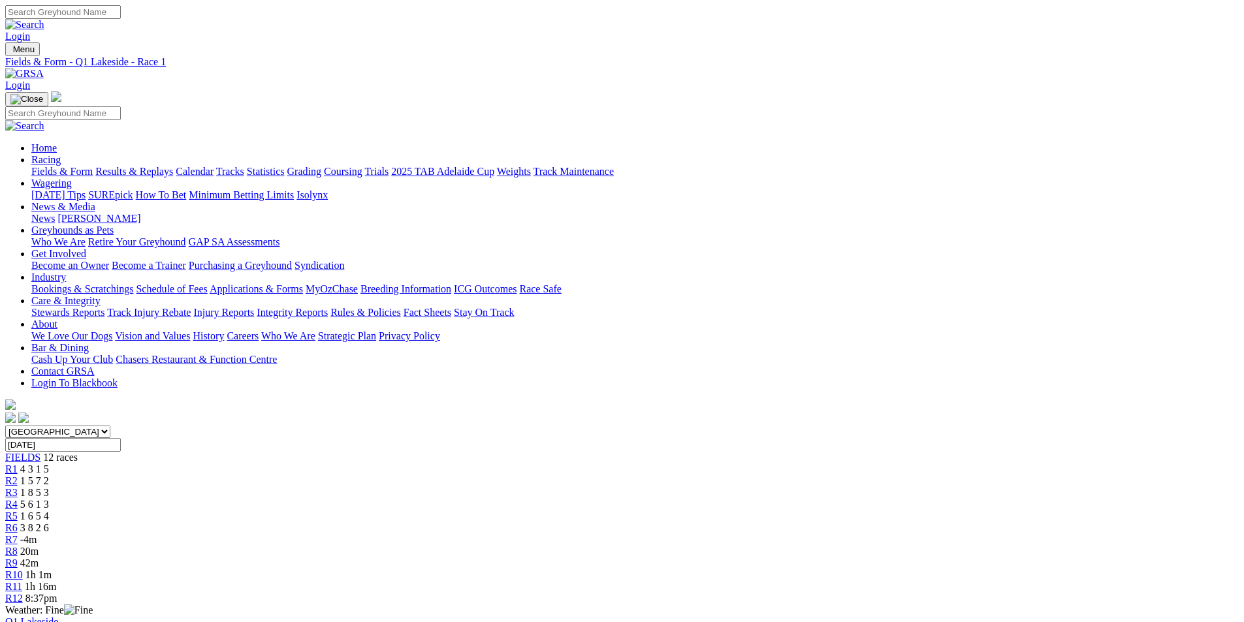
click at [18, 546] on link "R8" at bounding box center [11, 551] width 12 height 11
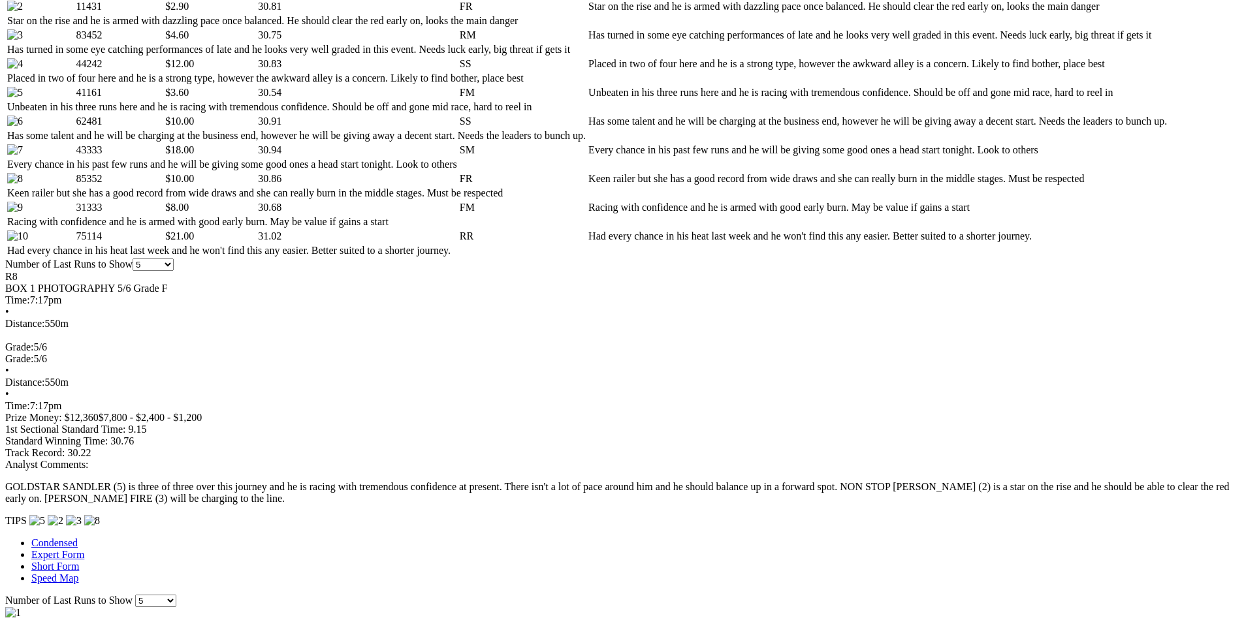
scroll to position [784, 0]
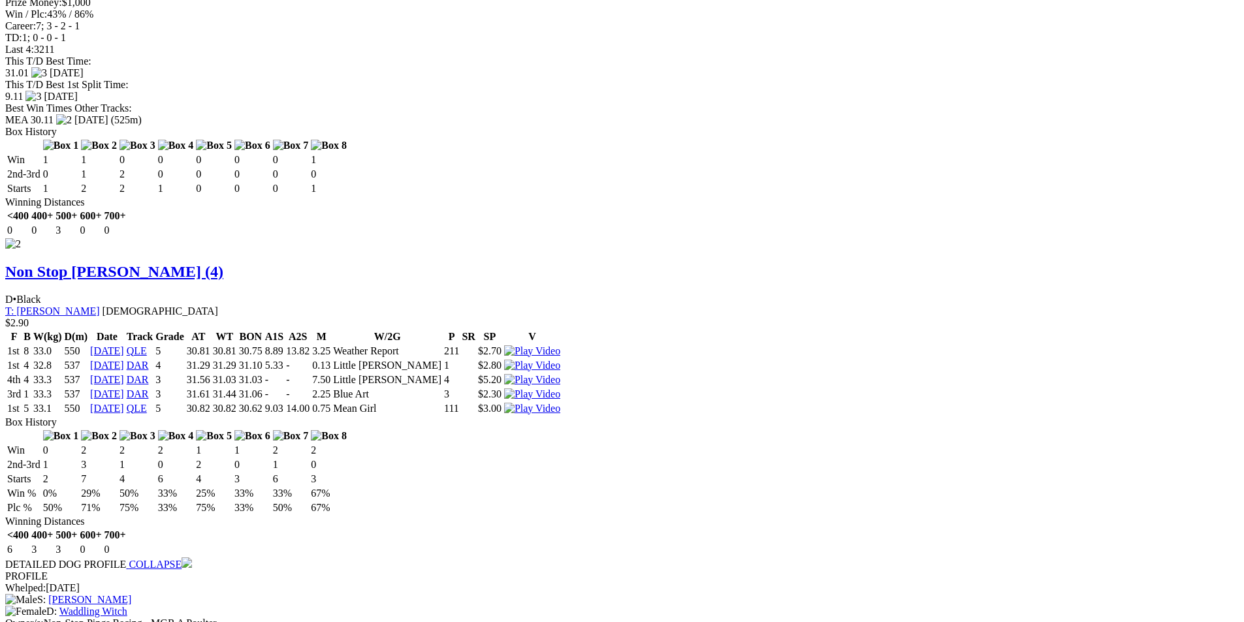
scroll to position [1763, 0]
